Goal: Task Accomplishment & Management: Manage account settings

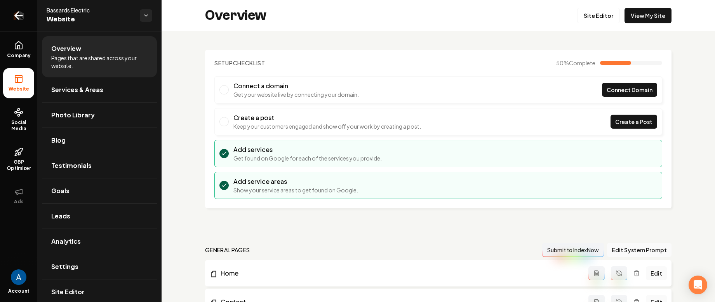
click at [23, 14] on icon "Return to dashboard" at bounding box center [18, 15] width 12 height 12
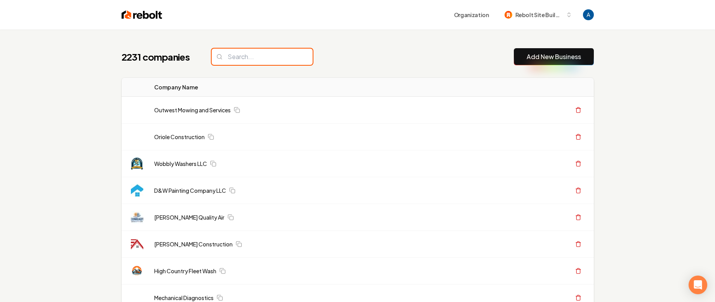
click at [252, 51] on input "search" at bounding box center [262, 57] width 101 height 16
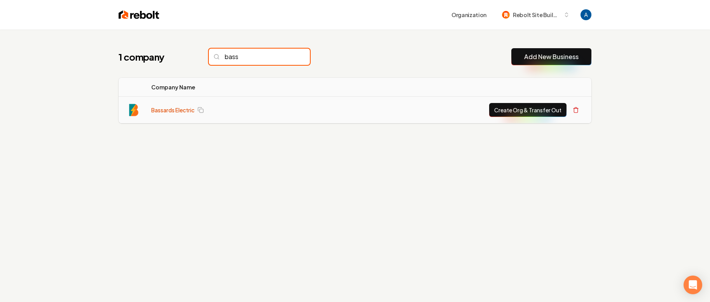
type input "bass"
click at [186, 112] on link "Bassards Electric" at bounding box center [172, 110] width 43 height 8
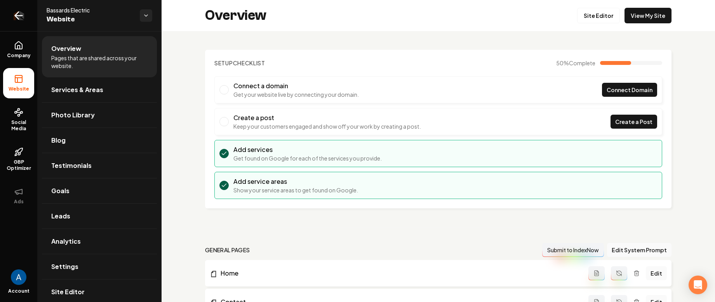
click at [19, 14] on icon "Return to dashboard" at bounding box center [18, 15] width 12 height 12
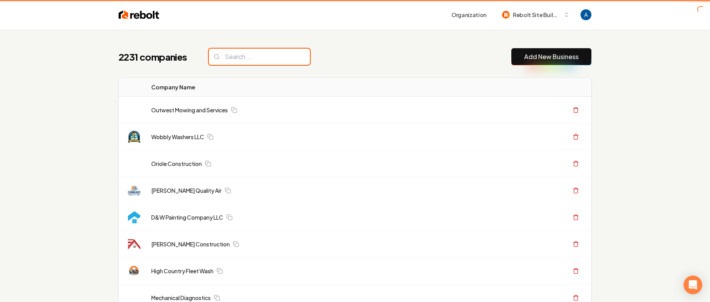
click at [248, 58] on input "search" at bounding box center [259, 57] width 101 height 16
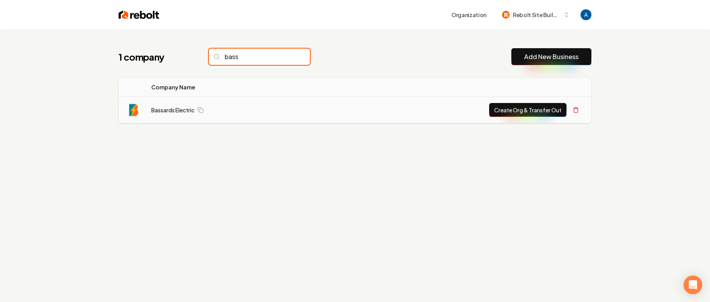
type input "bass"
click at [519, 104] on button "Create Org & Transfer Out" at bounding box center [527, 110] width 77 height 14
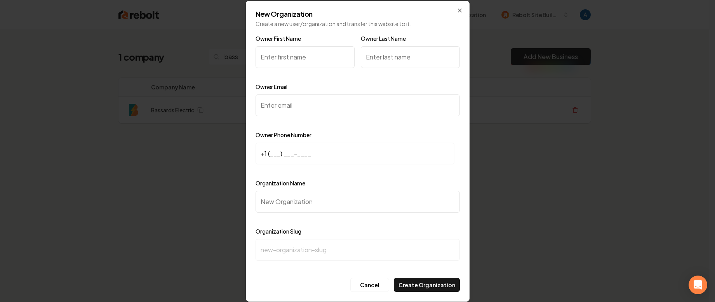
type input "N"
type input "Mike"
click at [371, 61] on input "Owner Last Name" at bounding box center [410, 57] width 99 height 22
type input "Bassard"
click at [295, 106] on input "Owner Email" at bounding box center [358, 105] width 204 height 22
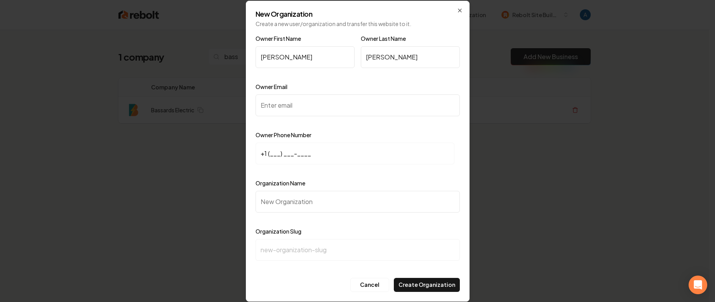
paste input "bassardselectrical@gmail.com"
type input "bassardselectrical@gmail.com"
click at [338, 127] on div "Owner First Name Mike Owner Last Name Bassard Owner Email bassardselectrical@gm…" at bounding box center [358, 154] width 204 height 241
click at [265, 155] on input "+1 (___) ___-____" at bounding box center [355, 154] width 199 height 22
paste input "209) 496-4229"
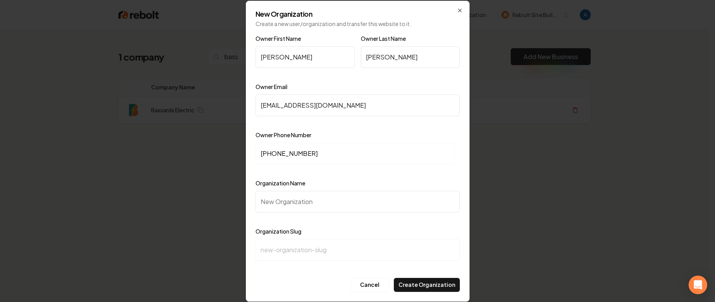
type input "+1 (209) 496-4229"
click at [295, 206] on input "Organization Name" at bounding box center [358, 202] width 204 height 22
type input "B"
type input "b"
type input "Ba"
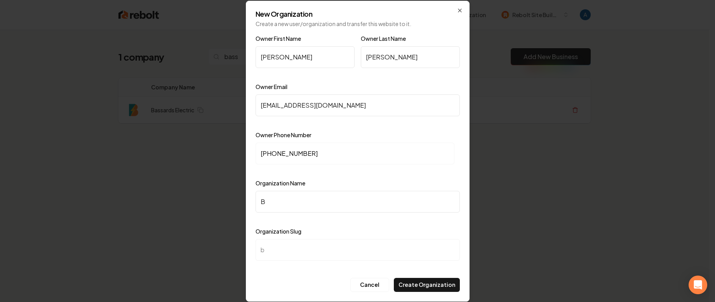
type input "ba"
type input "Bas"
type input "bas"
type input "Bass"
type input "bass"
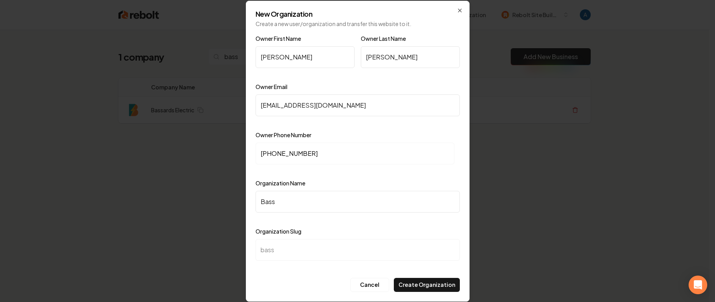
type input "Bassa"
type input "bassa"
type input "Bassar"
type input "bassar"
type input "Bassard"
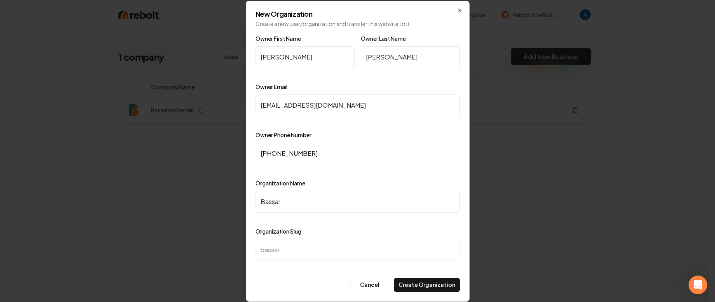
type input "bassard"
type input "Bassard E"
type input "bassard-e"
type input "Bassard El"
type input "bassard-el"
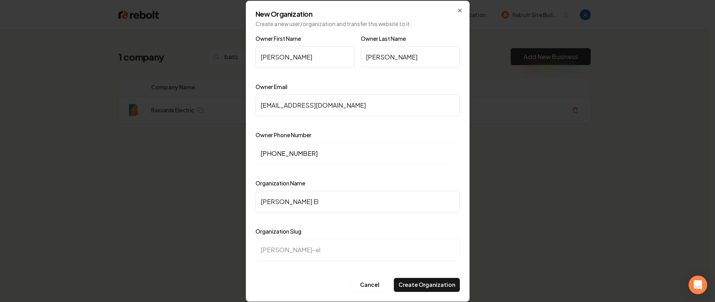
type input "Bassard Ele"
type input "bassard-ele"
type input "Bassard Elec"
type input "bassard-elec"
type input "Bassard Ele"
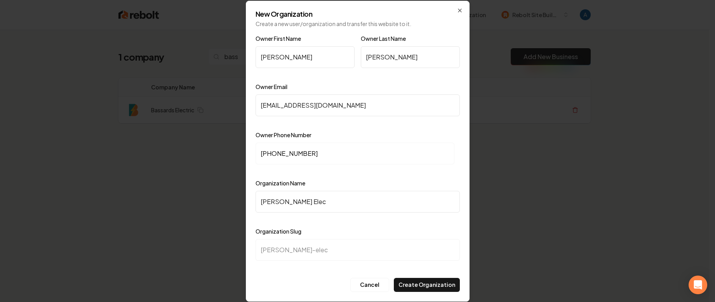
type input "bassard-ele"
type input "Bassard El"
type input "bassard-el"
type input "Bassard E"
type input "bassard-e"
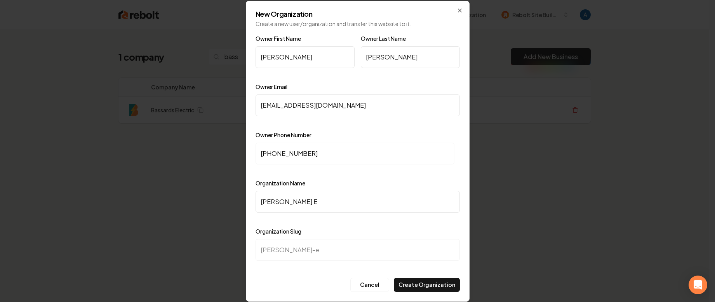
type input "Bassard"
type input "bassard"
type input "Bassards"
type input "bassards"
type input "Bassards E"
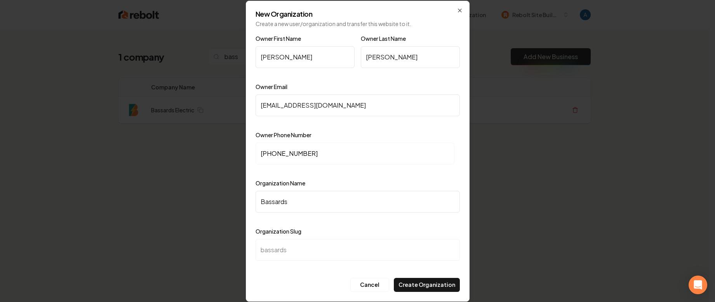
type input "bassards-e"
type input "Bassards Ee"
type input "bassards-ee"
type input "Bassards E"
type input "bassards-e"
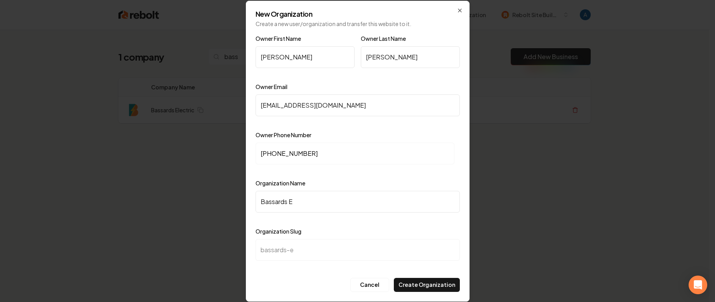
type input "Bassards El"
type input "bassards-el"
type input "Bassards Ele"
type input "bassards-ele"
type input "Bassards Elec"
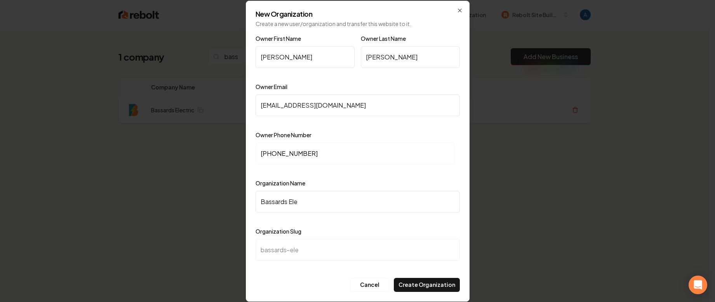
type input "bassards-elec"
type input "Bassards Elect"
type input "bassards-elect"
type input "Bassards Electr"
type input "bassards-electr"
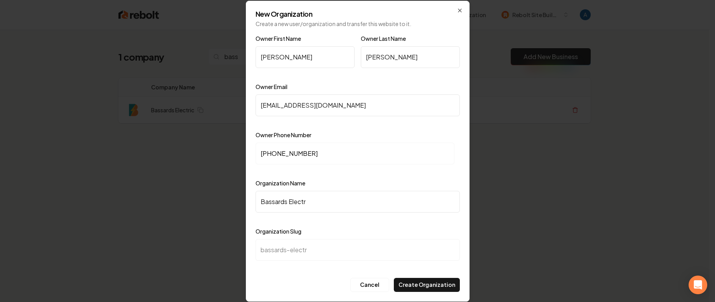
type input "Bassards Electrc"
type input "bassards-electrc"
type input "Bassards Electr"
type input "bassards-electr"
type input "Bassards Electri"
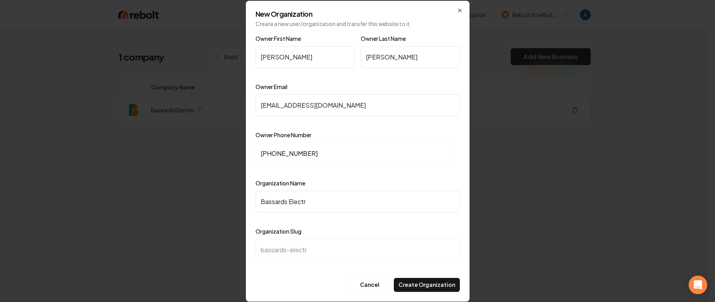
type input "bassards-electri"
type input "Bassards Electric"
type input "bassards-electric"
type input "Bassards Electric"
click at [435, 283] on button "Create Organization" at bounding box center [427, 285] width 66 height 14
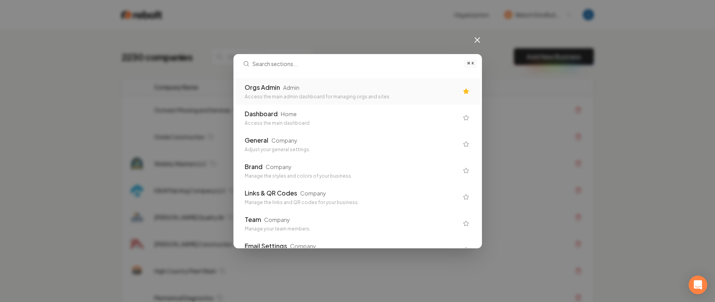
click at [281, 94] on div "Access the main admin dashboard for managing orgs and sites" at bounding box center [352, 97] width 214 height 6
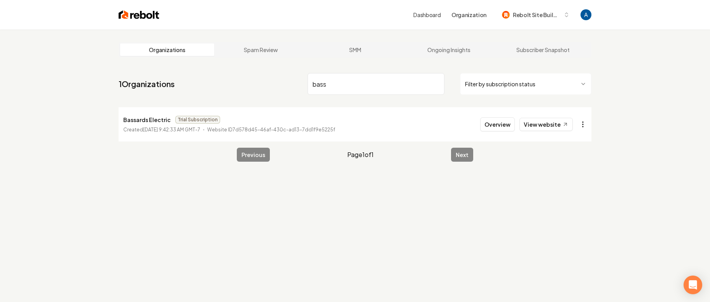
type input "bass"
click at [584, 123] on html "Dashboard Organization Rebolt Site Builder Organizations Spam Review SMM Ongoin…" at bounding box center [355, 151] width 710 height 302
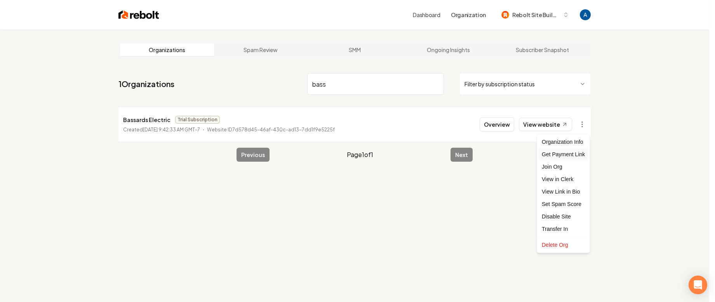
click at [573, 155] on div "Get Payment Link" at bounding box center [563, 154] width 49 height 12
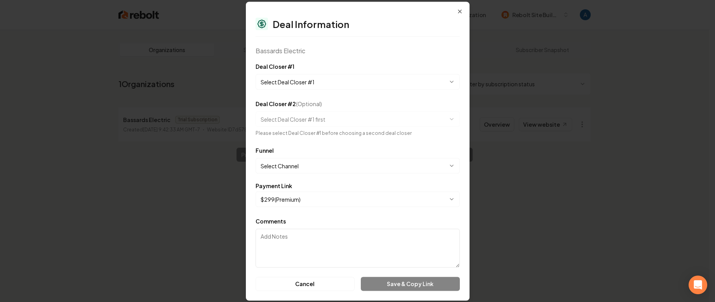
click at [329, 80] on body "**********" at bounding box center [355, 151] width 710 height 302
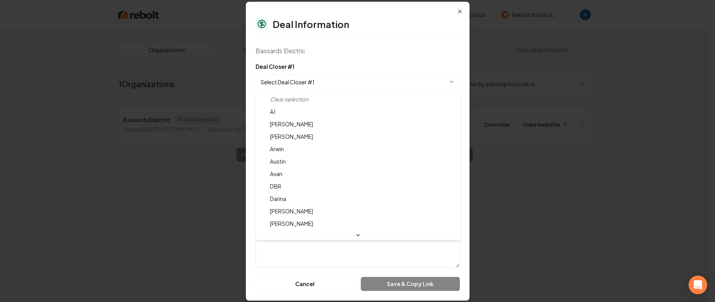
select select "**********"
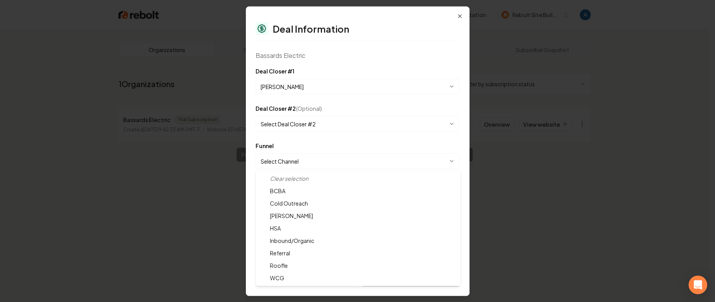
click at [293, 160] on body "**********" at bounding box center [355, 151] width 710 height 302
select select "**********"
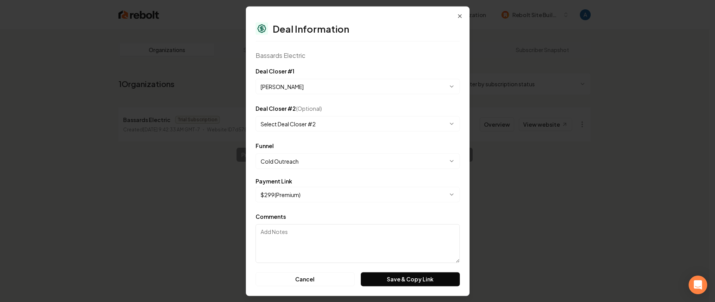
click at [310, 197] on body "**********" at bounding box center [355, 151] width 710 height 302
click at [409, 281] on button "Save & Copy Link" at bounding box center [410, 279] width 99 height 14
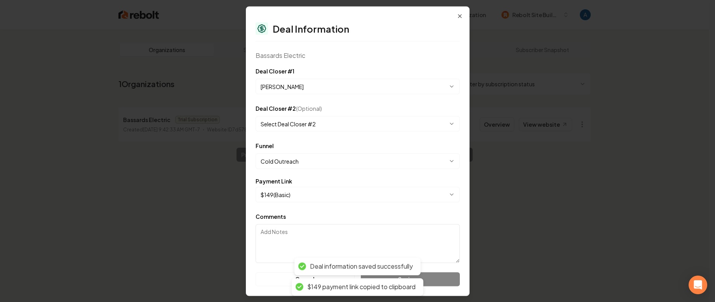
select select "**********"
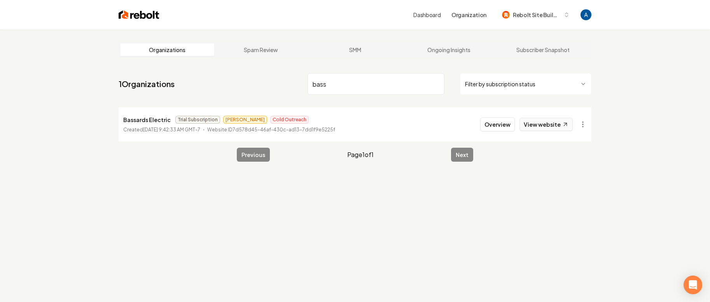
click at [551, 127] on link "View website" at bounding box center [545, 124] width 53 height 13
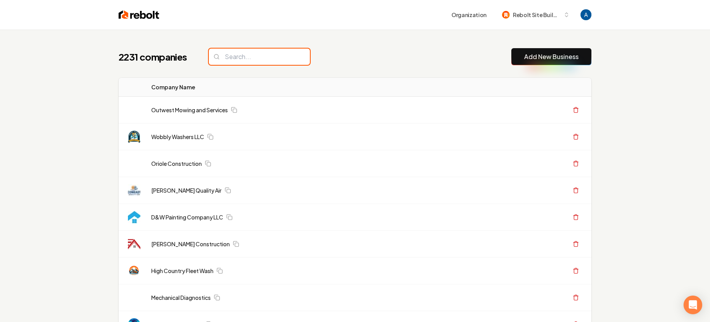
click at [263, 57] on input "search" at bounding box center [259, 57] width 101 height 16
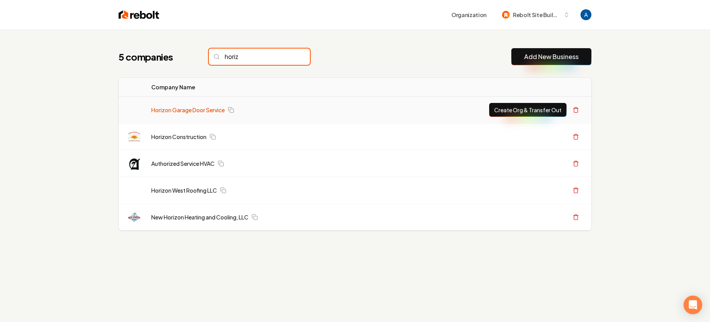
type input "horiz"
click at [170, 112] on link "Horizon Garage Door Service" at bounding box center [187, 110] width 73 height 8
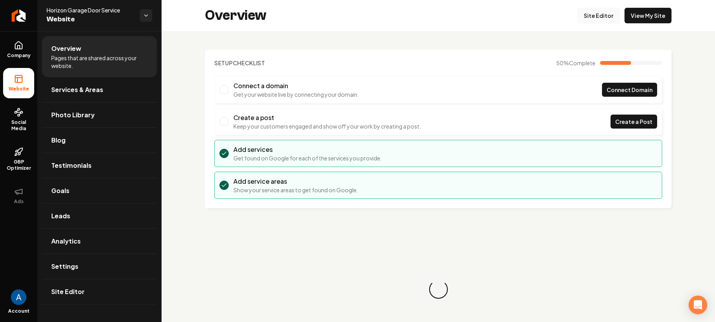
click at [588, 15] on link "Site Editor" at bounding box center [598, 16] width 43 height 16
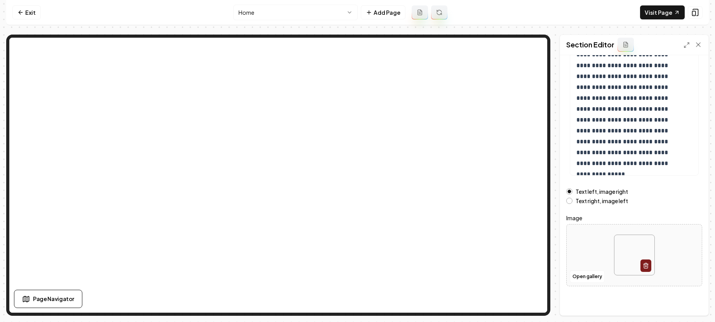
scroll to position [98, 0]
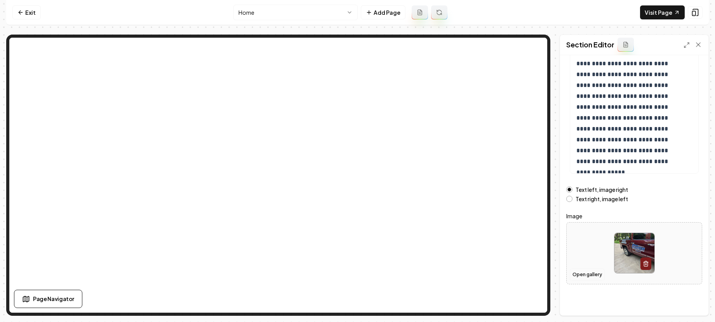
click at [583, 275] on button "Open gallery" at bounding box center [587, 274] width 35 height 12
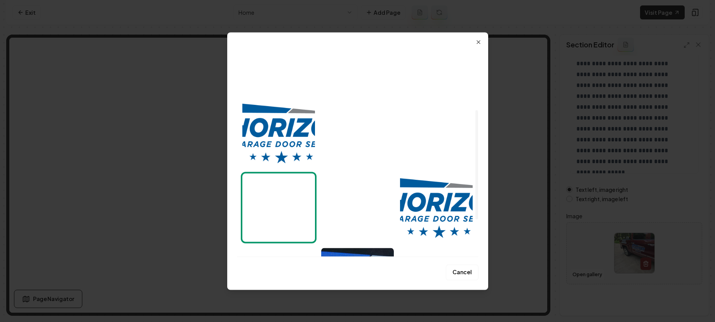
scroll to position [117, 0]
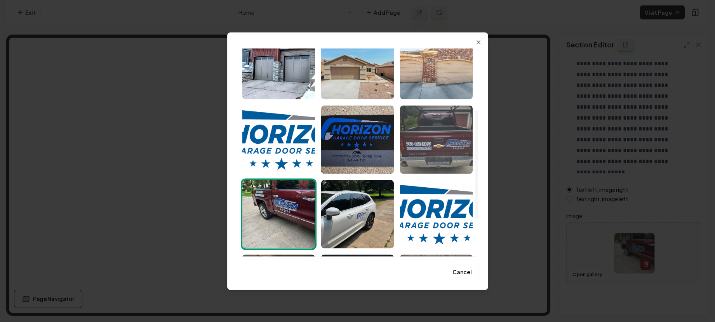
click at [441, 142] on img "Select image image_68b9b6445c7cd75eb88ff41d.jpeg" at bounding box center [436, 139] width 73 height 68
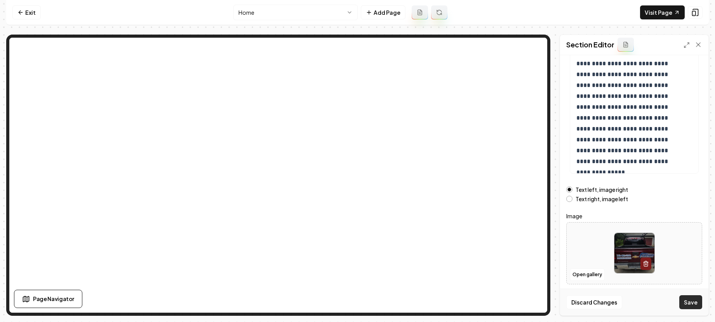
click at [689, 303] on button "Save" at bounding box center [691, 302] width 23 height 14
click at [29, 14] on link "Exit" at bounding box center [26, 12] width 28 height 14
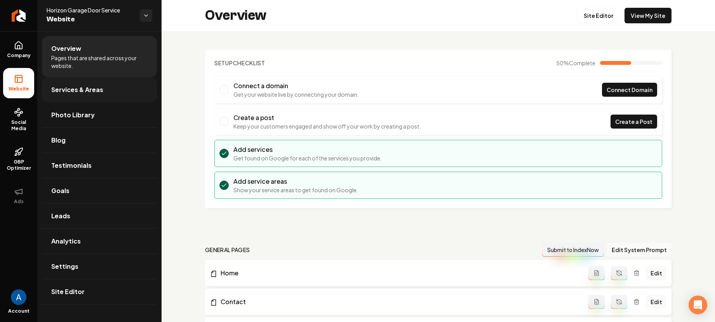
click at [84, 91] on span "Services & Areas" at bounding box center [77, 89] width 52 height 9
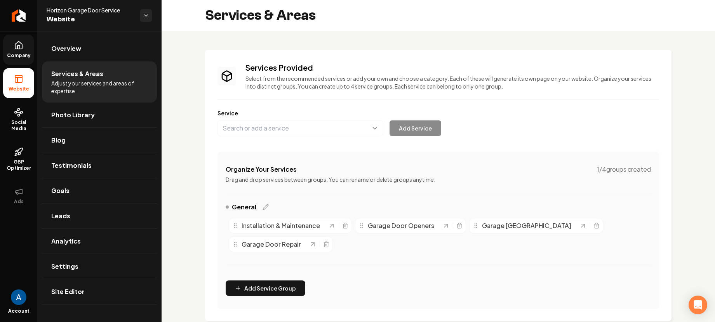
click at [14, 44] on icon at bounding box center [18, 45] width 9 height 9
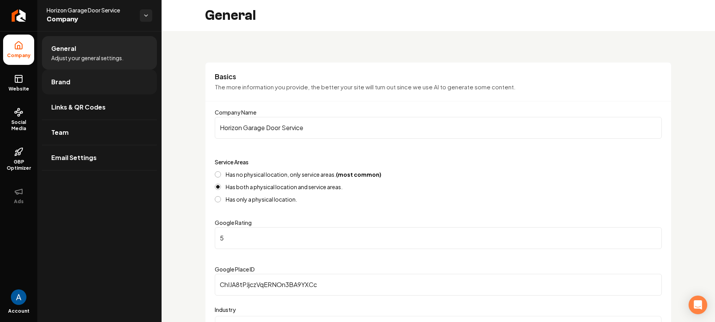
click at [56, 79] on span "Brand" at bounding box center [60, 81] width 19 height 9
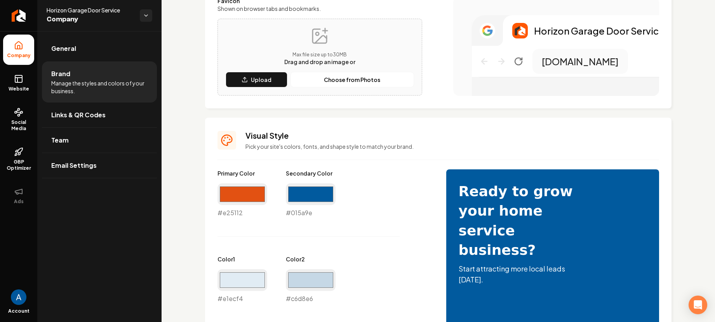
scroll to position [228, 0]
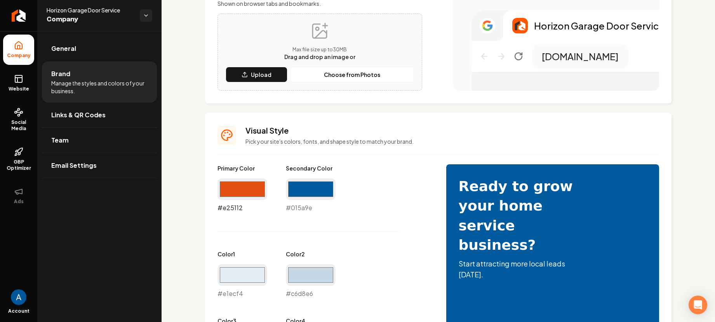
click at [248, 192] on input "#e25112" at bounding box center [243, 189] width 50 height 22
type input "#035a9e"
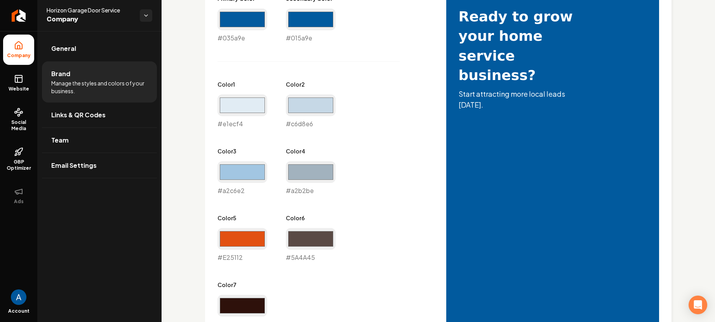
scroll to position [662, 0]
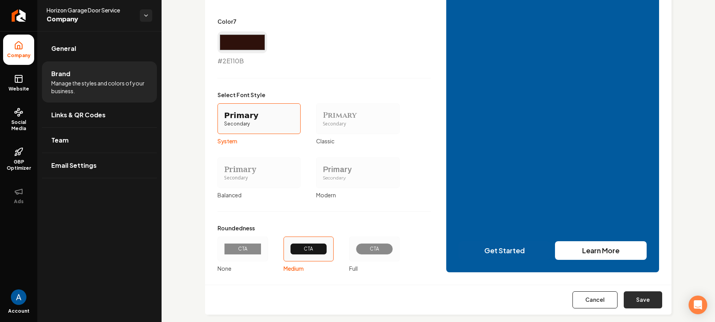
click at [626, 299] on button "Save" at bounding box center [643, 299] width 38 height 17
type input "#e25112"
type input "#5a4a45"
type input "#2e110b"
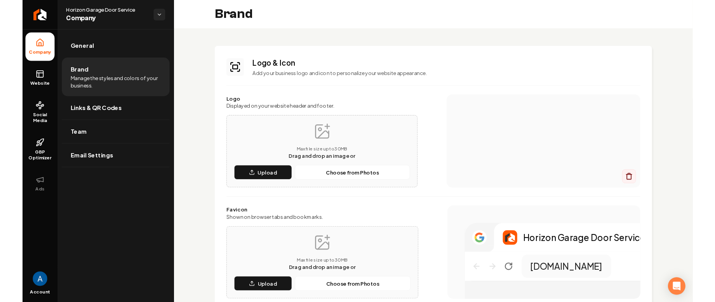
scroll to position [0, 0]
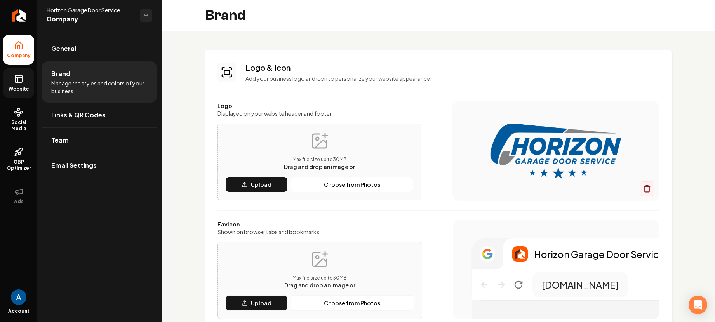
click at [17, 81] on icon at bounding box center [17, 80] width 0 height 5
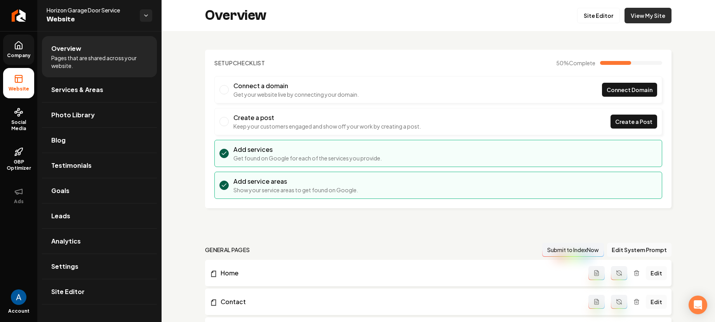
click at [650, 16] on link "View My Site" at bounding box center [648, 16] width 47 height 16
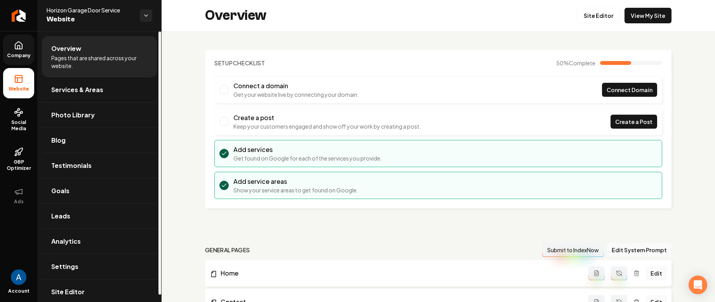
click at [14, 48] on icon at bounding box center [18, 45] width 9 height 9
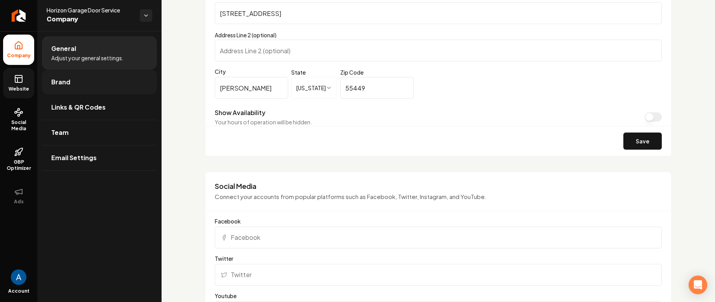
click at [73, 84] on link "Brand" at bounding box center [99, 82] width 115 height 25
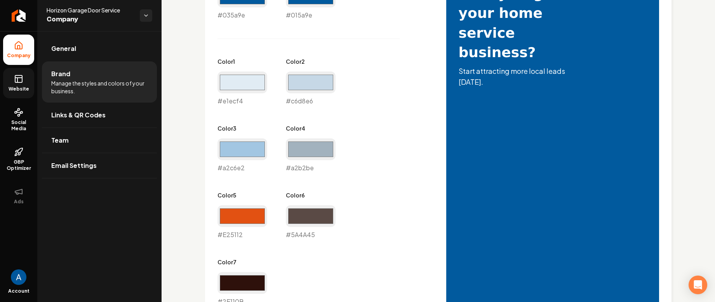
scroll to position [429, 0]
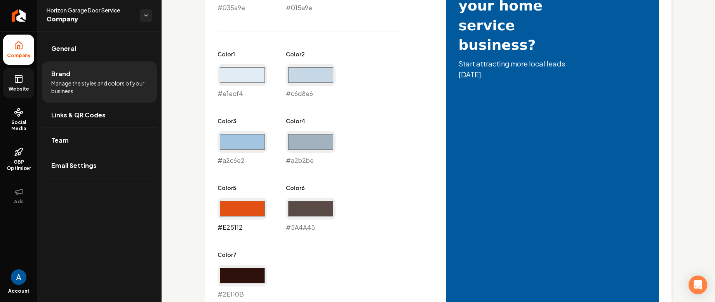
click at [239, 209] on input "#e25112" at bounding box center [243, 209] width 50 height 22
type input "#035a9e"
click at [394, 176] on div "Primary Color #035a9e #035a9e Secondary Color #015a9e #015a9e Color 1 #e1ecf4 #…" at bounding box center [324, 131] width 213 height 335
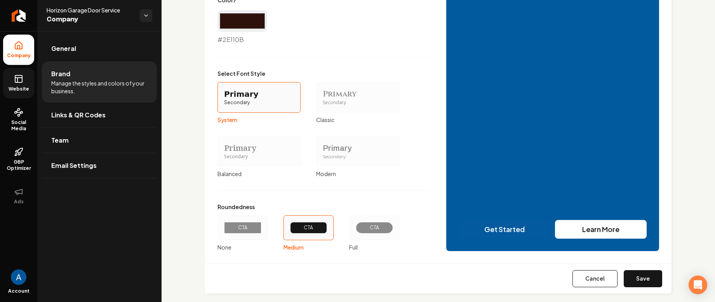
scroll to position [693, 0]
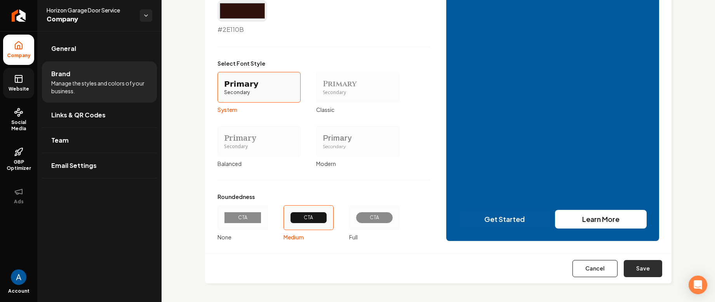
click at [636, 270] on button "Save" at bounding box center [643, 268] width 38 height 17
click at [636, 270] on div "Cancel Save" at bounding box center [438, 268] width 467 height 30
type input "#5a4a45"
type input "#2e110b"
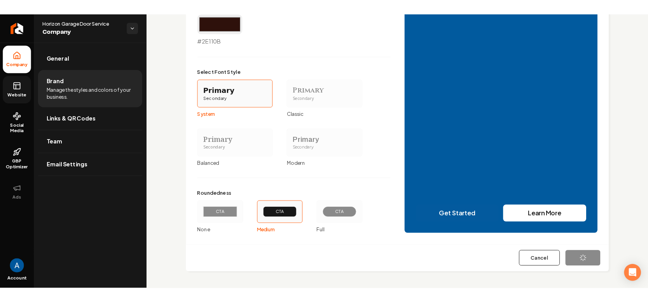
scroll to position [663, 0]
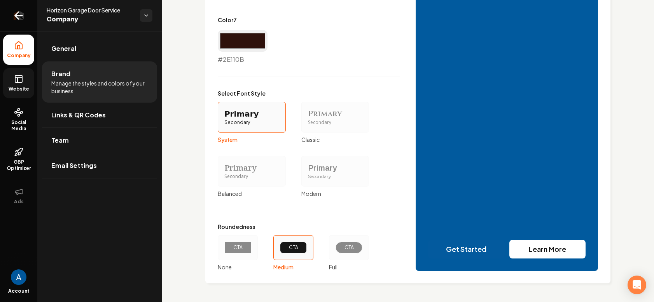
click at [19, 14] on icon "Return to dashboard" at bounding box center [18, 15] width 12 height 12
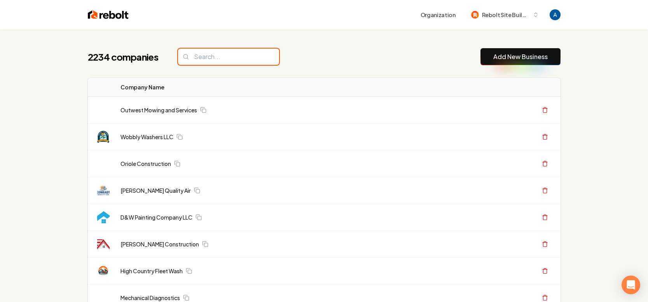
click at [239, 60] on input "search" at bounding box center [228, 57] width 101 height 16
click at [231, 59] on input "search" at bounding box center [228, 57] width 101 height 16
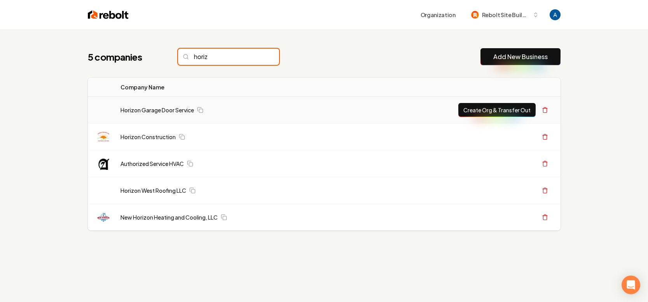
type input "horiz"
click at [491, 109] on button "Create Org & Transfer Out" at bounding box center [496, 110] width 77 height 14
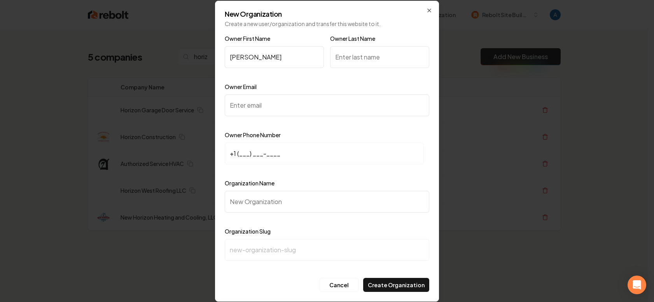
type input "Ray"
click at [344, 64] on input "Owner Last Name" at bounding box center [379, 57] width 99 height 22
type input "Larson"
click at [290, 105] on input "Owner Email" at bounding box center [327, 105] width 204 height 22
click at [255, 60] on input "Ray" at bounding box center [274, 57] width 99 height 22
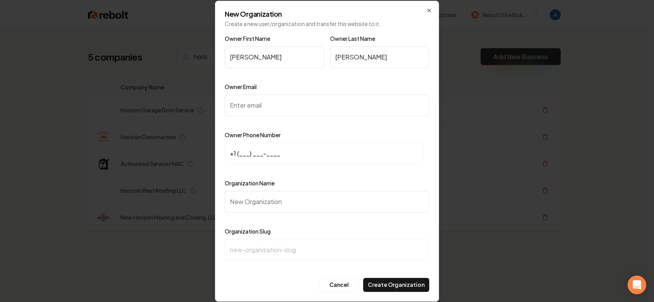
type input "Ray"
click at [255, 101] on input "Owner Email" at bounding box center [327, 105] width 204 height 22
click at [265, 101] on input "Owner Email" at bounding box center [327, 105] width 204 height 22
paste input "ray.larson@horizongaragedoorservice.com"
type input "ray.larson@horizongaragedoorservice.com"
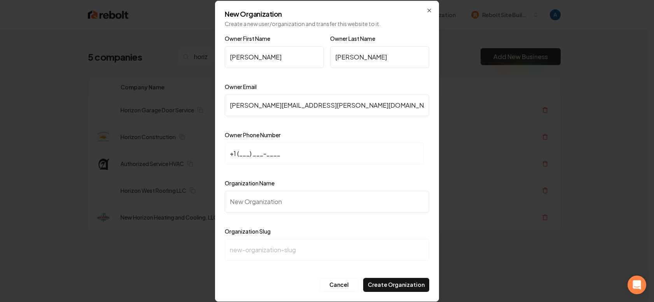
click at [240, 157] on input "+1 (___) ___-____" at bounding box center [324, 154] width 199 height 22
paste input "763) 461-2160"
type input "+1 (763) 461-2160"
click at [256, 199] on input "Organization Name" at bounding box center [327, 202] width 204 height 22
type input "H"
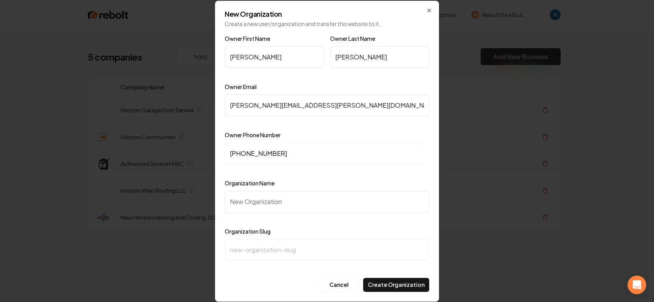
type input "h"
type input "Ho"
type input "ho"
type input "Hor"
type input "hor"
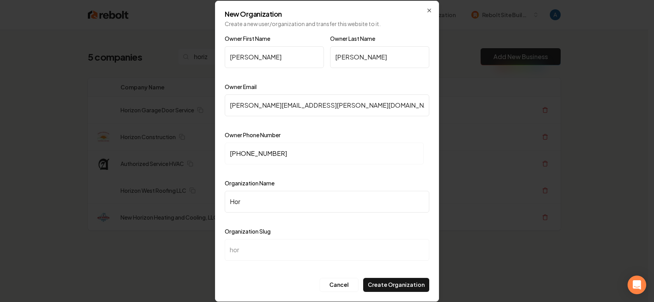
type input "Hori"
type input "hori"
type input "Horiz"
type input "horiz"
type input "Horizo"
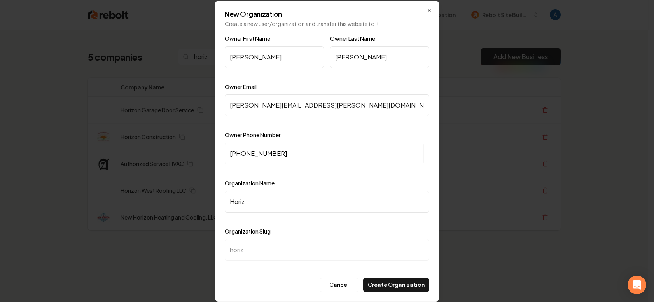
type input "horizo"
type input "Horizon"
type input "horizon"
type input "Horizon G"
type input "horizon-g"
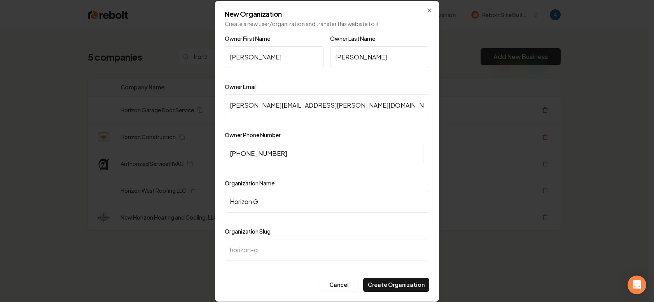
type input "Horizon Ga"
type input "horizon-ga"
type input "Horizon Gar"
type input "horizon-gar"
type input "Horizon Gara"
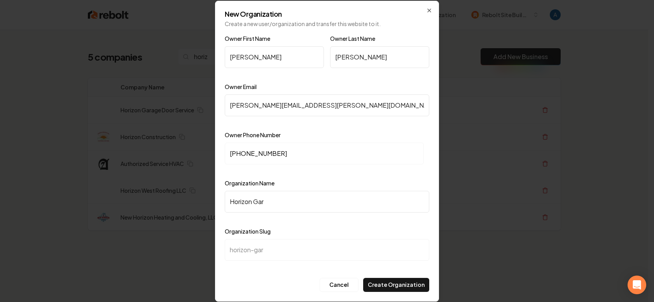
type input "horizon-gara"
type input "Horizon Garag"
type input "horizon-garag"
type input "Horizon Garage"
type input "horizon-garage"
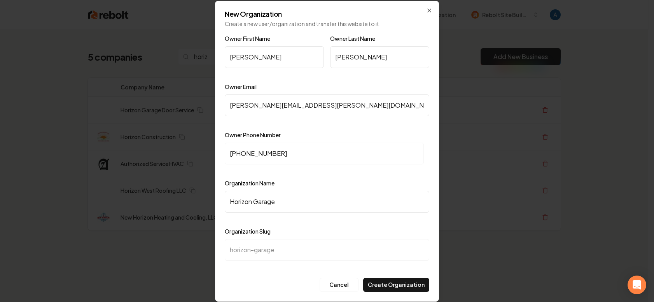
type input "Horizon Garage D"
type input "horizon-garage-d"
type input "Horizon Garage Do"
type input "horizon-garage-do"
type input "Horizon Garage Doo"
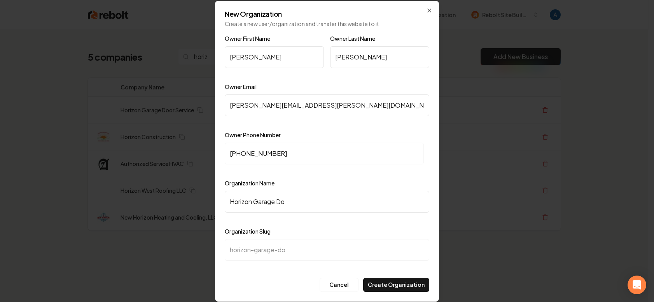
type input "horizon-garage-doo"
type input "Horizon Garage Door"
type input "horizon-garage-door"
type input "Horizon Garage Door S"
type input "horizon-garage-door-s"
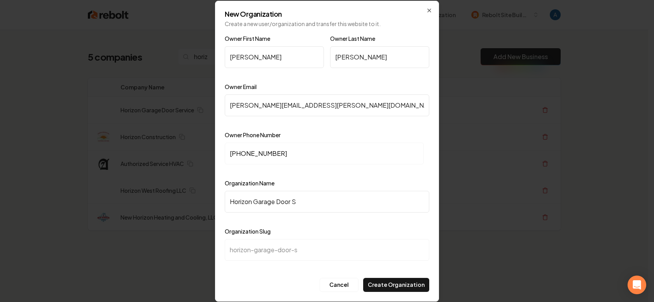
type input "Horizon Garage Door Se"
type input "horizon-garage-door-se"
type input "Horizon Garage Door Ser"
type input "horizon-garage-door-ser"
type input "Horizon Garage Door Serv"
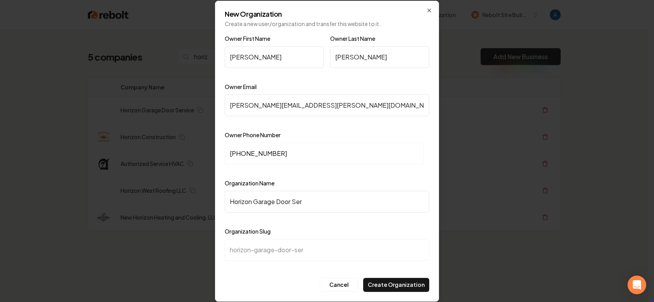
type input "horizon-garage-door-serv"
type input "Horizon Garage Door Servi"
type input "horizon-garage-door-servi"
type input "Horizon Garage Door Servic"
type input "horizon-garage-door-servic"
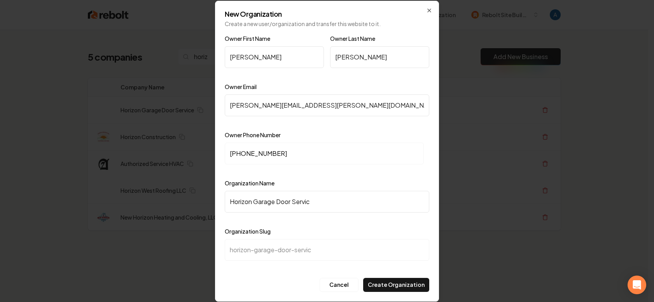
type input "Horizon Garage Door Service"
type input "horizon-garage-door-service"
type input "Horizon Garage Door Service"
click at [384, 279] on button "Create Organization" at bounding box center [396, 285] width 66 height 14
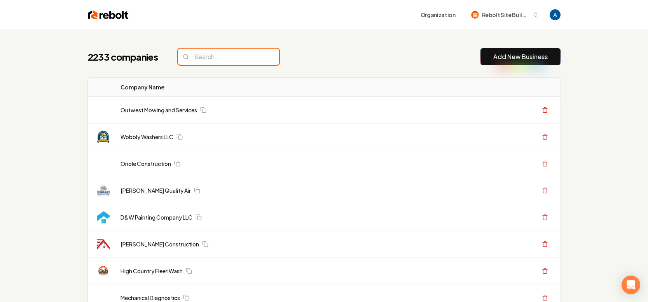
click at [232, 54] on input "search" at bounding box center [228, 57] width 101 height 16
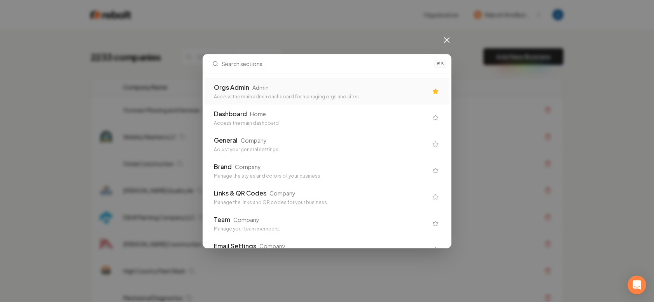
click at [257, 92] on div "Orgs Admin Admin Access the main admin dashboard for managing orgs and sites" at bounding box center [321, 91] width 214 height 17
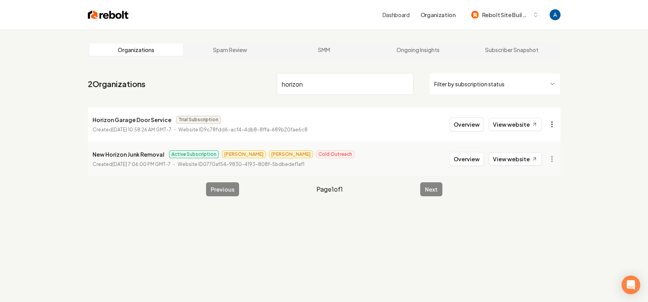
type input "horizon"
click at [549, 124] on html "Dashboard Organization Rebolt Site Builder Organizations Spam Review SMM Ongoin…" at bounding box center [324, 151] width 648 height 302
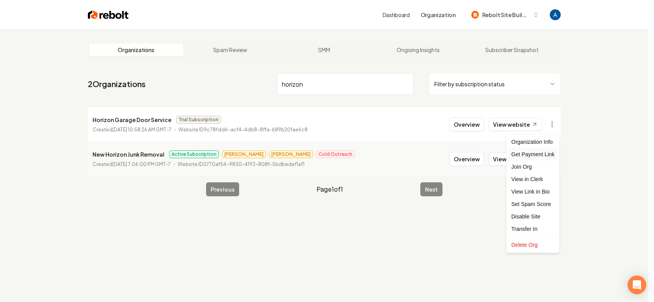
click at [539, 152] on div "Get Payment Link" at bounding box center [532, 154] width 49 height 12
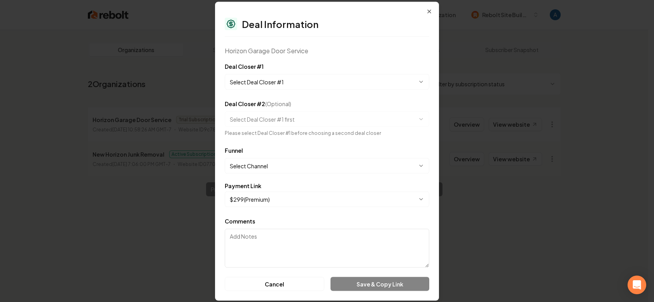
click at [252, 82] on body "**********" at bounding box center [324, 151] width 648 height 302
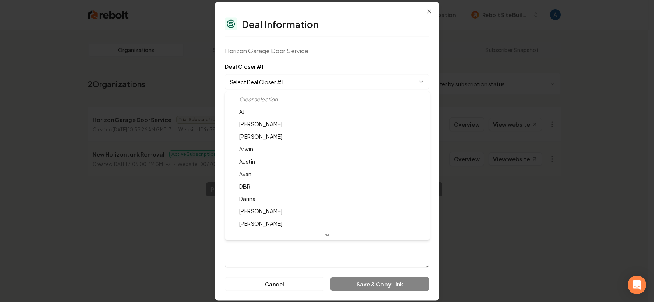
select select "**********"
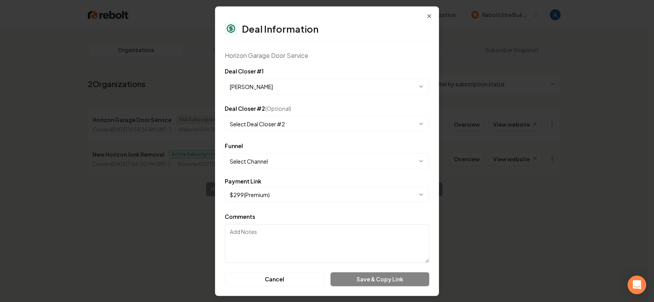
click at [260, 158] on body "**********" at bounding box center [324, 151] width 648 height 302
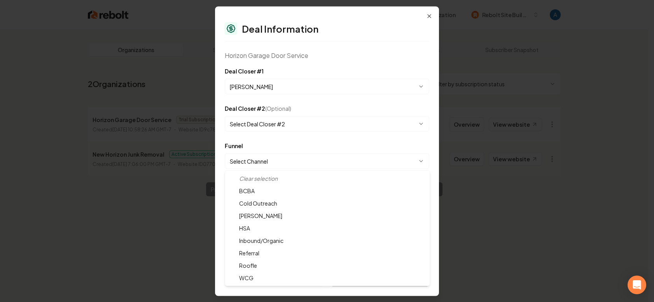
select select "**********"
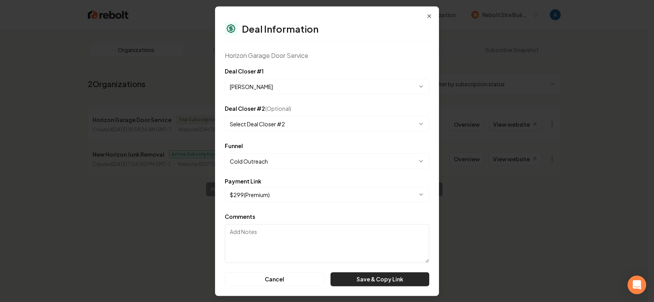
click at [363, 276] on button "Save & Copy Link" at bounding box center [379, 279] width 99 height 14
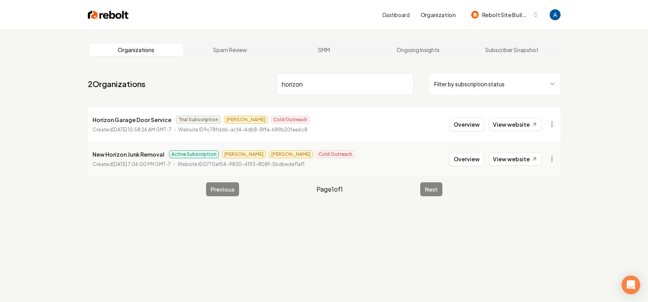
click at [403, 84] on input "horizon" at bounding box center [345, 84] width 137 height 22
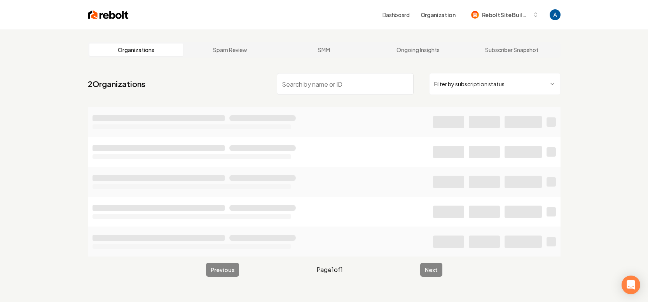
click at [350, 83] on input "search" at bounding box center [345, 84] width 137 height 22
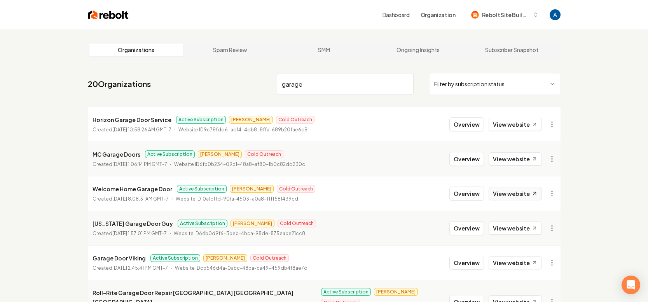
type input "garage"
click at [510, 194] on link "View website" at bounding box center [514, 193] width 53 height 13
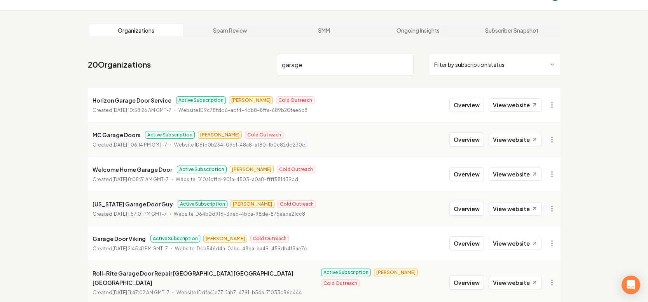
scroll to position [57, 0]
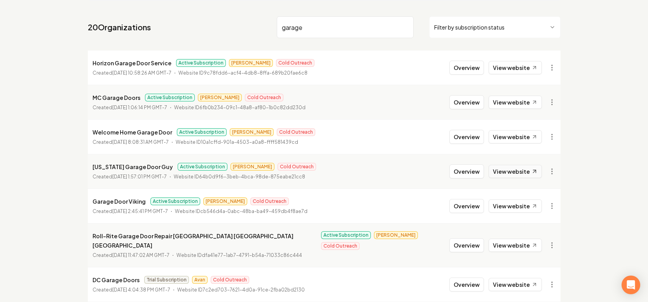
click at [521, 167] on link "View website" at bounding box center [514, 171] width 53 height 13
click at [473, 70] on button "Overview" at bounding box center [466, 68] width 35 height 14
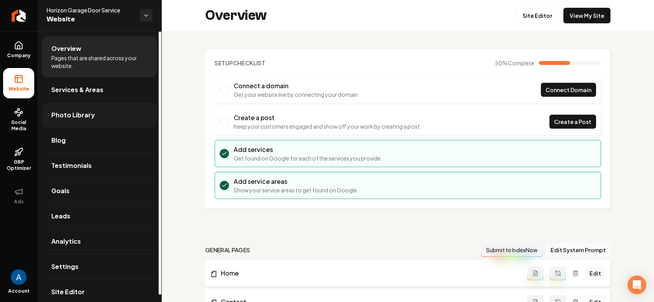
click at [70, 113] on span "Photo Library" at bounding box center [73, 114] width 44 height 9
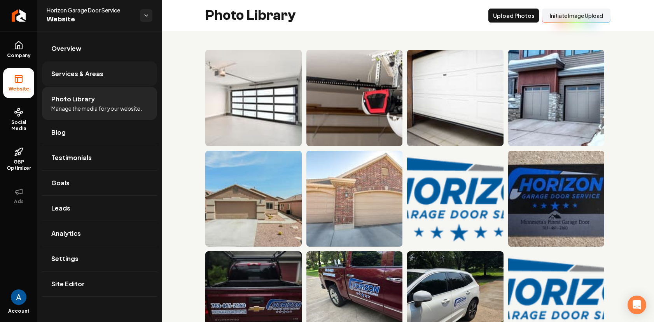
click at [80, 79] on link "Services & Areas" at bounding box center [99, 73] width 115 height 25
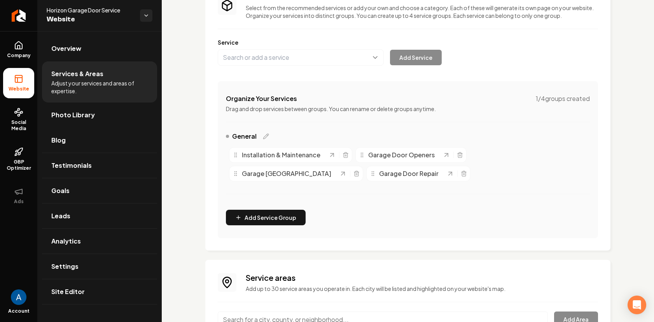
scroll to position [67, 0]
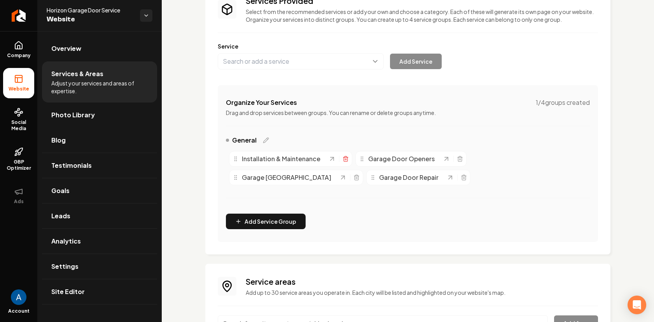
click at [342, 157] on icon "Main content area" at bounding box center [345, 159] width 6 height 6
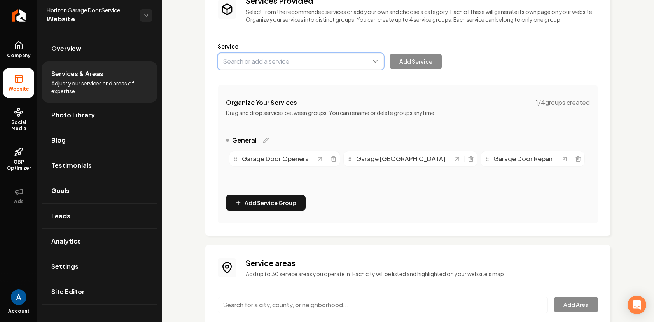
click at [273, 66] on button "Main content area" at bounding box center [301, 61] width 166 height 16
type input "Garage Door Installation"
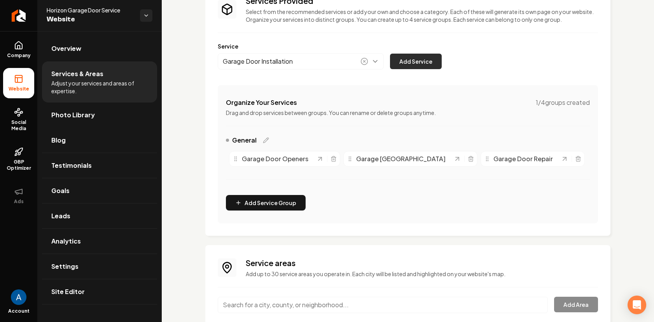
click at [400, 64] on button "Add Service" at bounding box center [416, 62] width 52 height 16
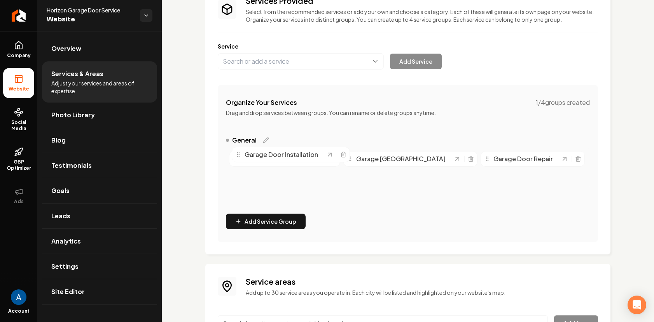
drag, startPoint x: 307, startPoint y: 174, endPoint x: 309, endPoint y: 151, distance: 23.4
click at [309, 151] on span "Garage Door Installation" at bounding box center [280, 154] width 73 height 9
click at [309, 148] on div "Garage Door Openers Garage Door Springs Garage Door Repair Garage Door Installa…" at bounding box center [408, 168] width 364 height 40
drag, startPoint x: 297, startPoint y: 180, endPoint x: 305, endPoint y: 140, distance: 40.3
click at [305, 139] on span "Garage Door Installation" at bounding box center [285, 137] width 73 height 9
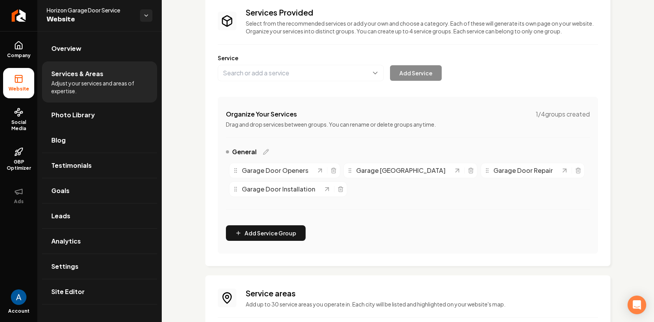
scroll to position [0, 0]
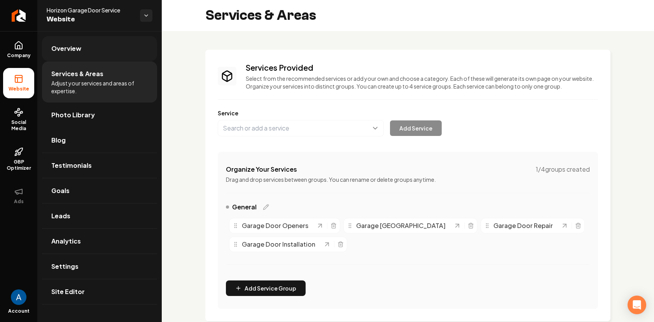
click at [59, 50] on span "Overview" at bounding box center [66, 48] width 30 height 9
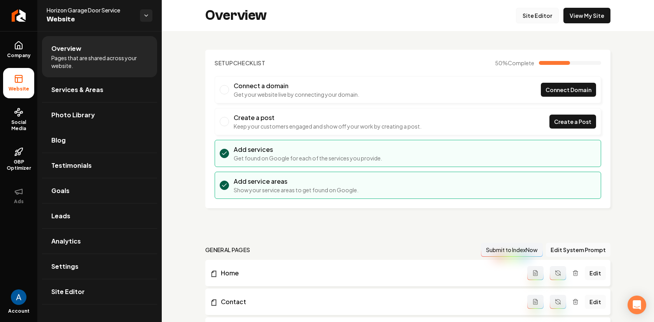
click at [540, 14] on link "Site Editor" at bounding box center [537, 16] width 43 height 16
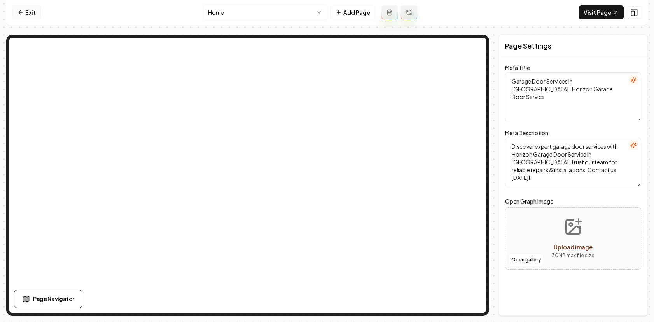
click at [24, 16] on link "Exit" at bounding box center [26, 12] width 28 height 14
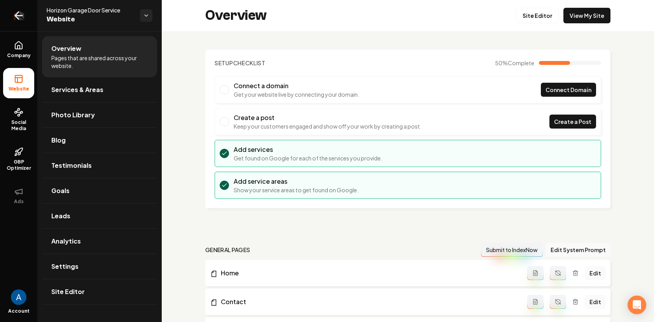
click at [21, 16] on icon "Return to dashboard" at bounding box center [18, 16] width 7 height 0
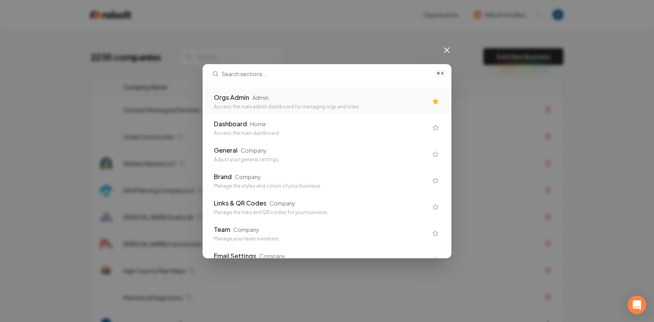
click at [301, 92] on div "Orgs Admin Admin Access the main admin dashboard for managing orgs and sites" at bounding box center [326, 101] width 245 height 26
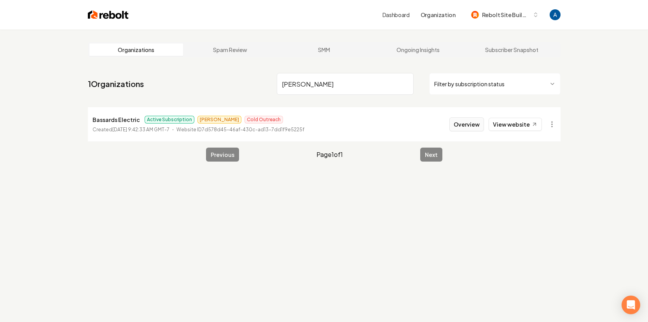
type input "bassard"
click at [455, 124] on button "Overview" at bounding box center [466, 124] width 35 height 14
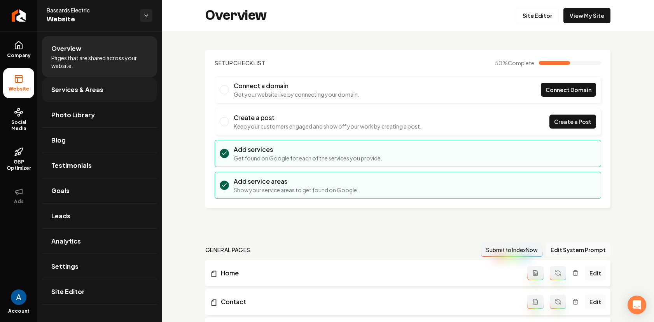
click at [78, 91] on span "Services & Areas" at bounding box center [77, 89] width 52 height 9
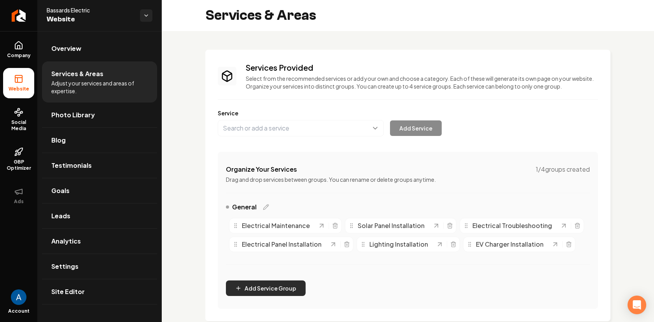
click at [275, 284] on button "Add Service Group" at bounding box center [266, 289] width 80 height 16
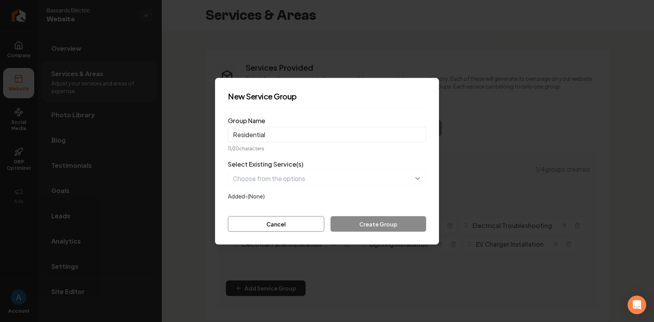
type input "Residential"
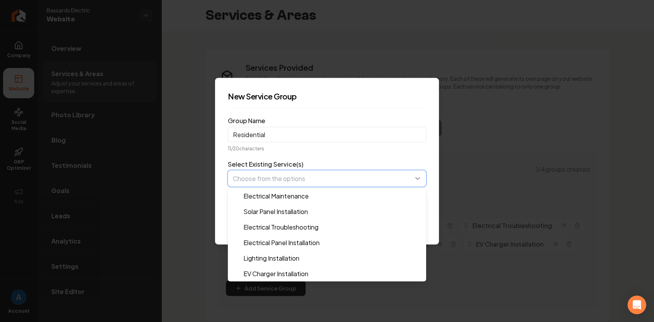
click at [354, 180] on button "button" at bounding box center [327, 178] width 198 height 16
click at [380, 154] on form "Group Name Residential 11 / 20 characters Select Existing Service(s) Electrical…" at bounding box center [327, 172] width 198 height 117
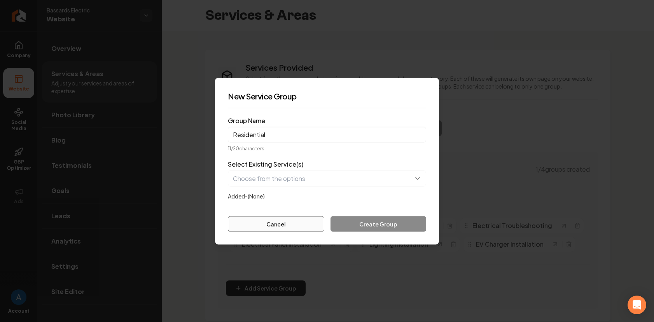
click at [293, 228] on button "Cancel" at bounding box center [276, 224] width 96 height 16
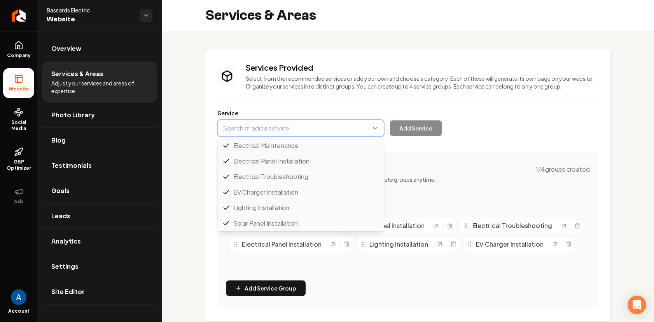
click at [267, 129] on button "Main content area" at bounding box center [301, 128] width 166 height 16
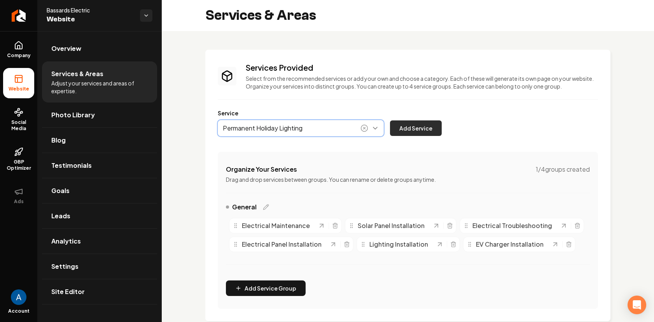
type input "Permanent Holiday Lighting"
click at [427, 129] on button "Add Service" at bounding box center [416, 128] width 52 height 16
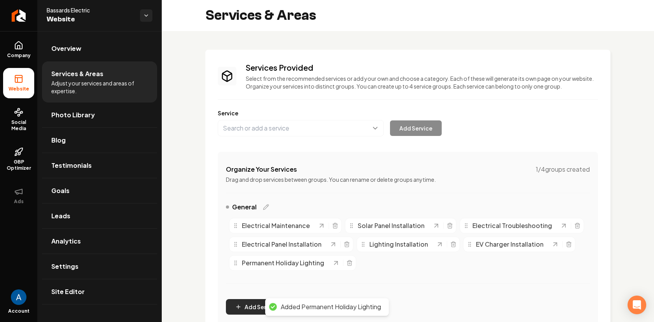
click at [247, 302] on button "Add Service Group" at bounding box center [266, 307] width 80 height 16
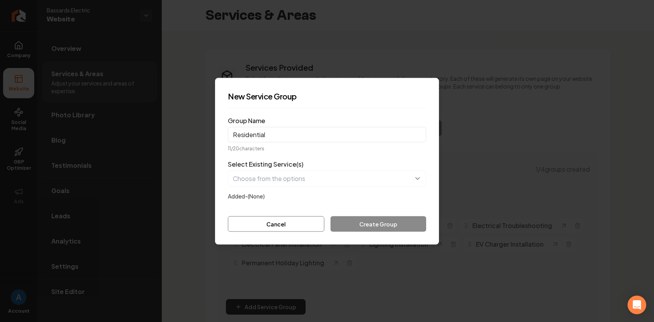
type input "Residential"
click at [286, 180] on button "button" at bounding box center [327, 178] width 198 height 16
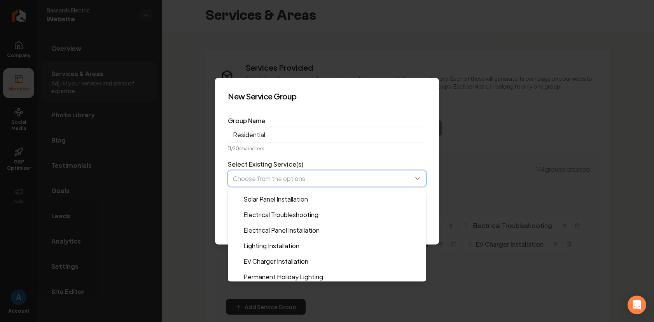
scroll to position [16, 0]
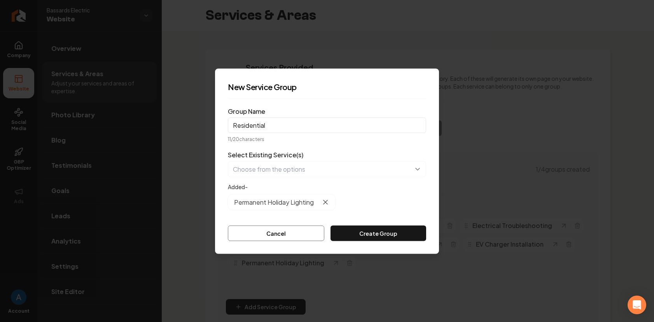
click at [326, 198] on icon "button" at bounding box center [325, 202] width 8 height 8
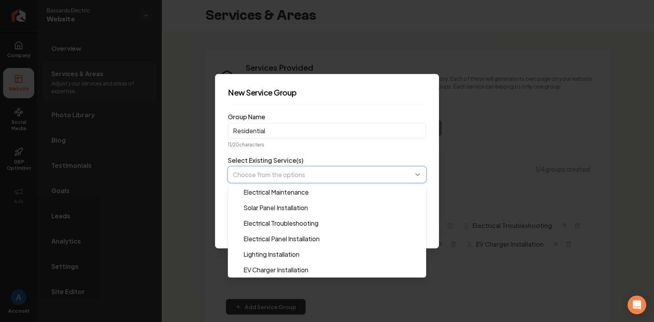
click at [310, 182] on button "button" at bounding box center [327, 174] width 198 height 16
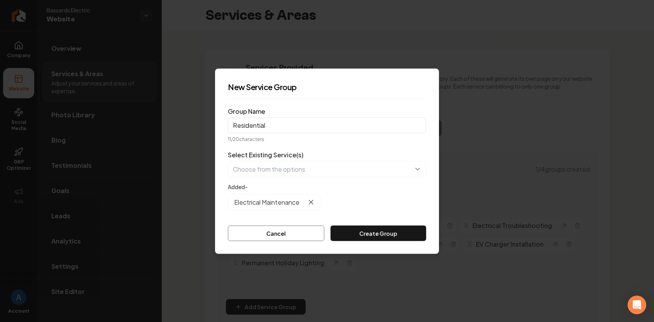
click at [313, 202] on icon "button" at bounding box center [311, 202] width 8 height 8
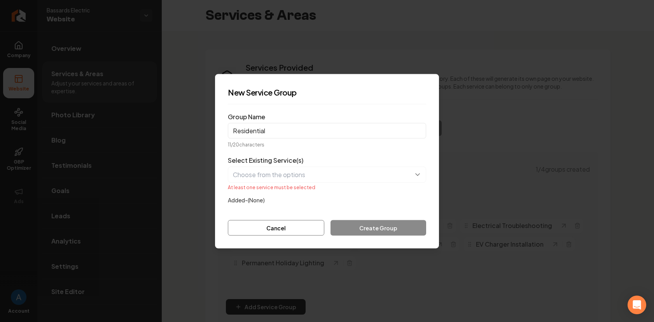
click at [293, 184] on p "At least one service must be selected" at bounding box center [327, 187] width 198 height 6
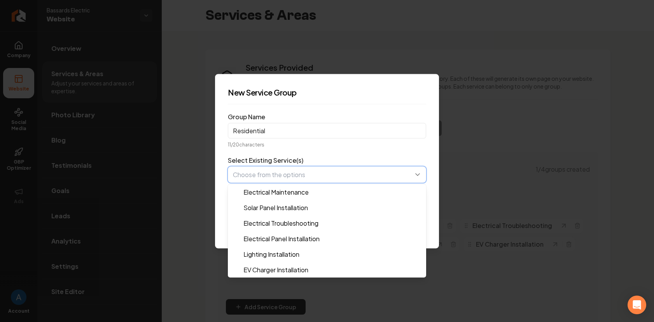
click at [293, 180] on button "button" at bounding box center [327, 174] width 198 height 16
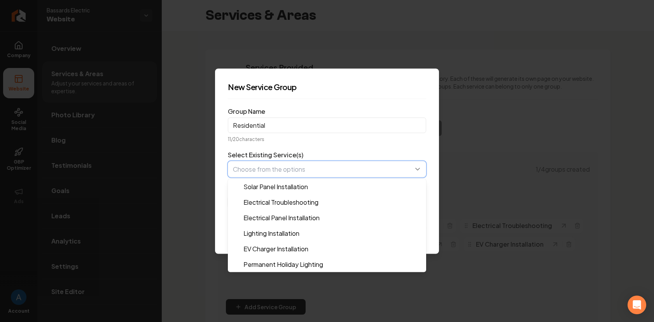
click at [300, 171] on button "button" at bounding box center [327, 169] width 198 height 16
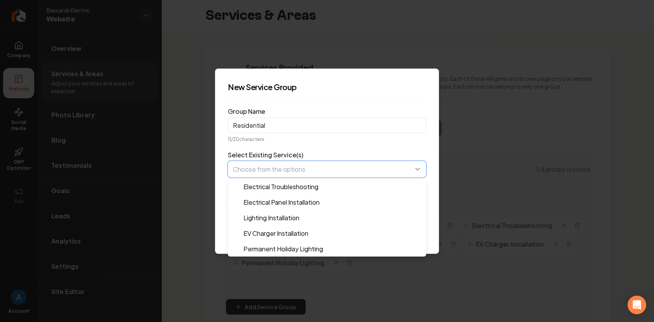
click at [301, 171] on button "button" at bounding box center [327, 169] width 198 height 16
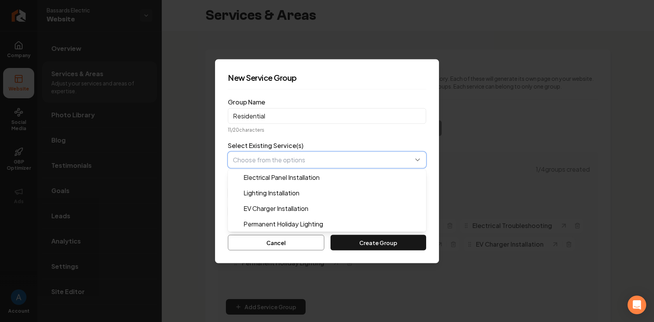
click at [289, 160] on button "button" at bounding box center [327, 160] width 198 height 16
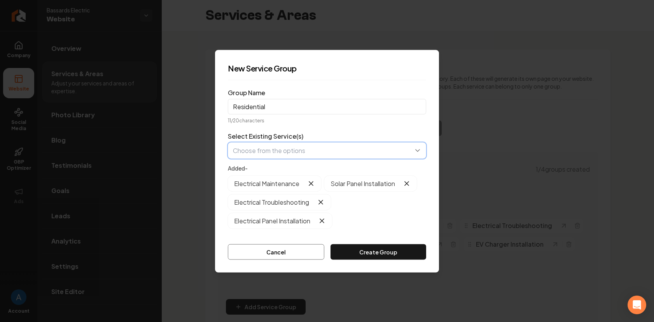
click at [286, 154] on button "button" at bounding box center [327, 150] width 198 height 16
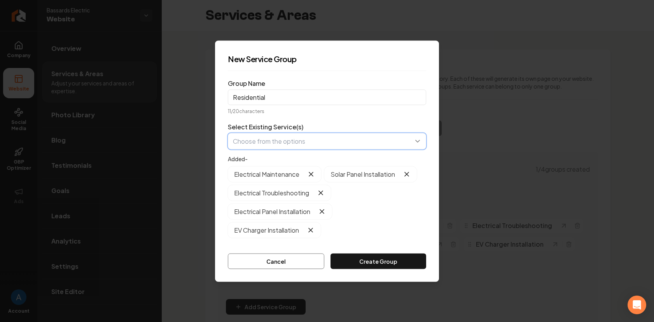
click at [293, 138] on button "button" at bounding box center [327, 141] width 198 height 16
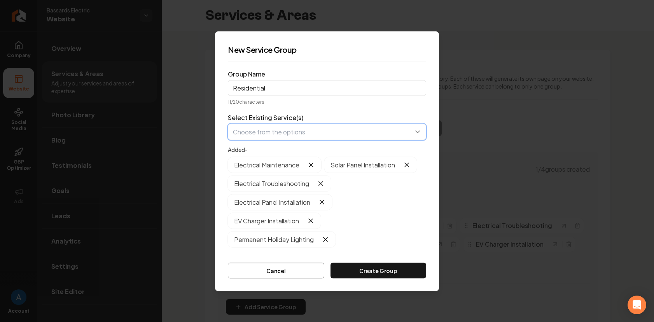
click at [298, 128] on button "button" at bounding box center [327, 132] width 198 height 16
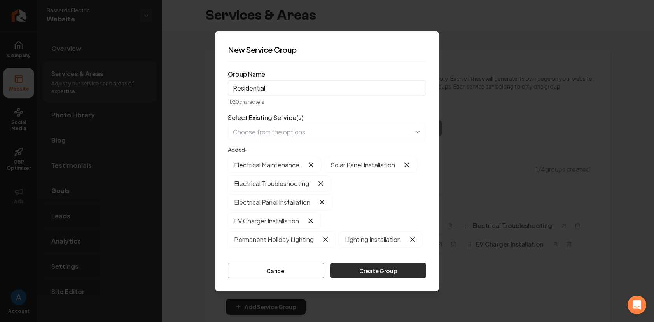
click at [386, 270] on button "Create Group" at bounding box center [378, 271] width 96 height 16
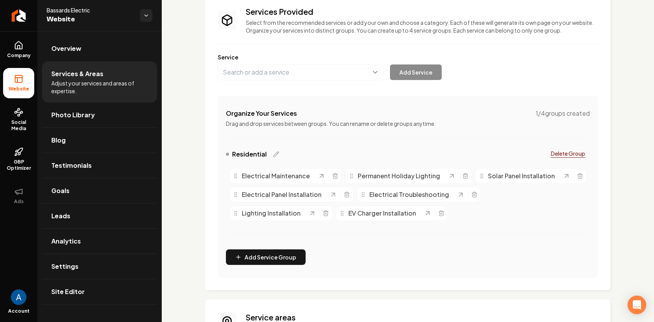
scroll to position [58, 0]
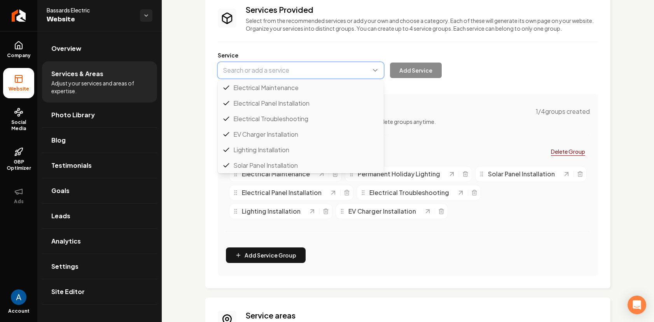
click at [291, 72] on button "Main content area" at bounding box center [301, 70] width 166 height 16
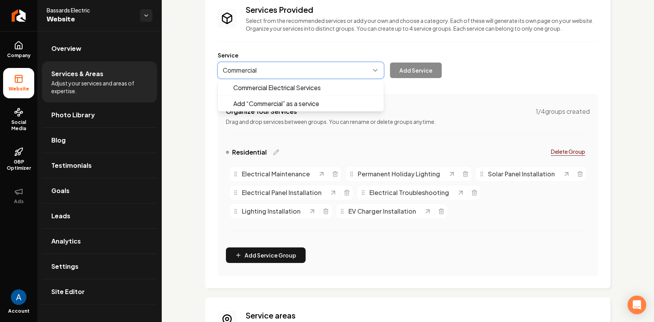
type input "Commercial"
click at [418, 106] on div "Services Provided Select from the recommended services or add your own and choo…" at bounding box center [408, 140] width 380 height 272
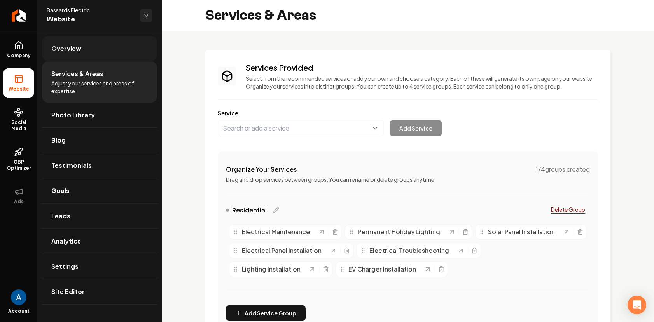
click at [68, 47] on span "Overview" at bounding box center [66, 48] width 30 height 9
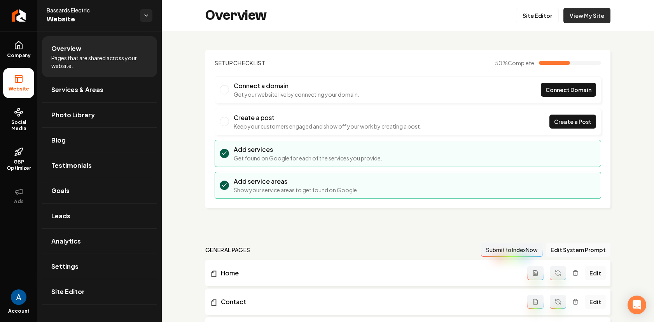
click at [577, 19] on link "View My Site" at bounding box center [586, 16] width 47 height 16
click at [66, 119] on span "Photo Library" at bounding box center [73, 114] width 44 height 9
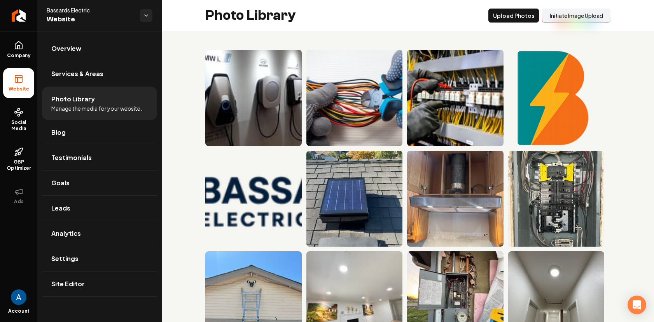
click at [560, 17] on button "Initiate Image Upload" at bounding box center [576, 16] width 68 height 14
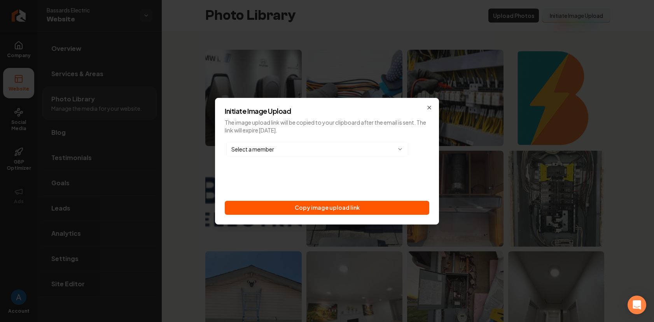
click at [338, 149] on body "Company Website Social Media GBP Optimizer Ads Account Bassards Electric Websit…" at bounding box center [327, 161] width 654 height 322
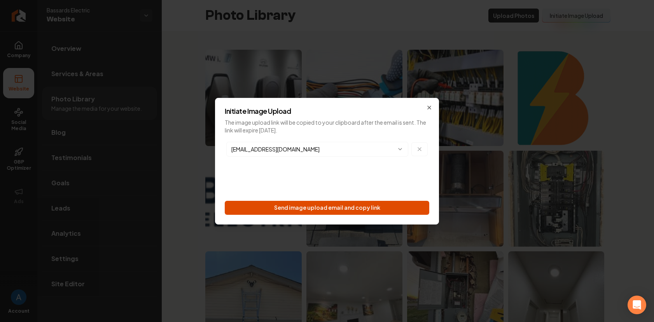
click at [356, 206] on button "Send image upload email and copy link" at bounding box center [327, 208] width 204 height 14
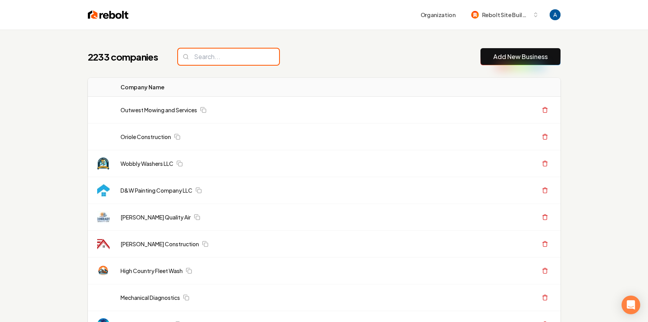
click at [210, 57] on input "search" at bounding box center [228, 57] width 101 height 16
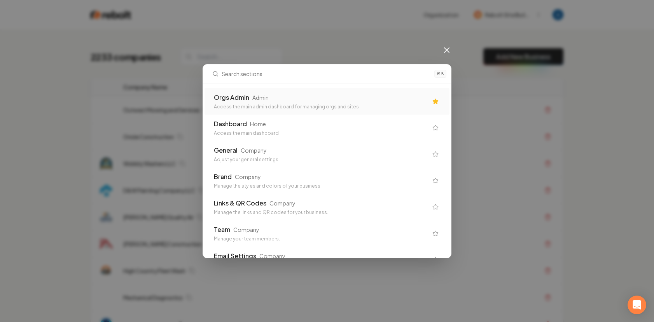
click at [245, 98] on div "Orgs Admin" at bounding box center [231, 97] width 35 height 9
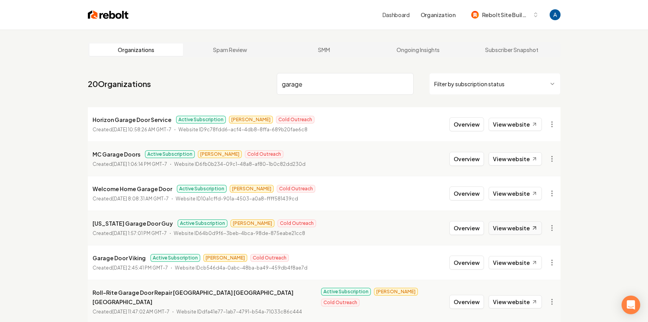
type input "garage"
click at [526, 226] on link "View website" at bounding box center [514, 227] width 53 height 13
click at [512, 228] on link "View website" at bounding box center [514, 227] width 53 height 13
click at [470, 128] on button "Overview" at bounding box center [466, 124] width 35 height 14
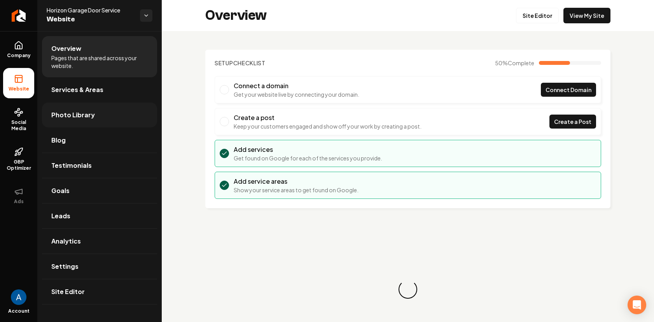
click at [63, 109] on link "Photo Library" at bounding box center [99, 115] width 115 height 25
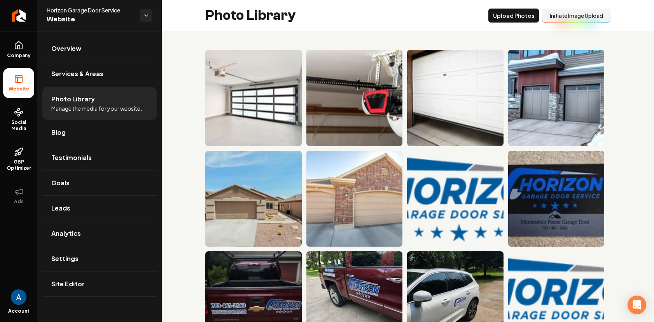
click at [554, 17] on button "Initiate Image Upload" at bounding box center [576, 16] width 68 height 14
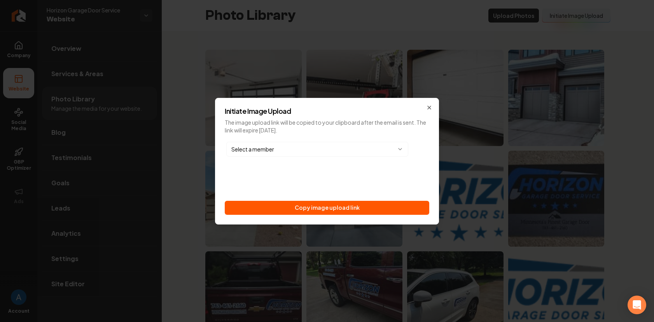
click at [321, 154] on body "Company Website Social Media GBP Optimizer Ads Account Horizon Garage Door Serv…" at bounding box center [327, 161] width 654 height 322
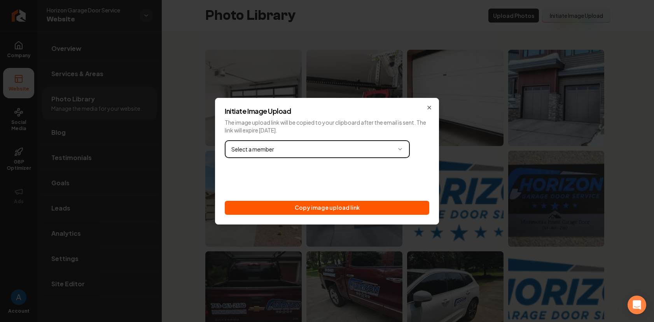
click at [409, 171] on body "Company Website Social Media GBP Optimizer Ads Account Horizon Garage Door Serv…" at bounding box center [327, 161] width 654 height 322
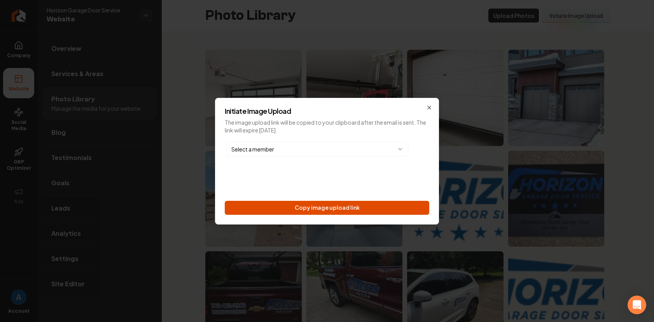
click at [356, 206] on button "Copy image upload link" at bounding box center [327, 208] width 204 height 14
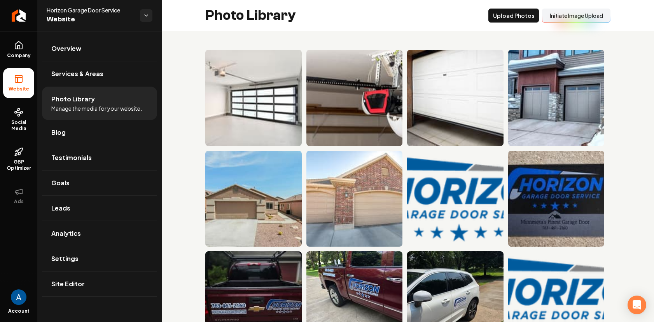
click at [549, 15] on button "Initiate Image Upload" at bounding box center [576, 16] width 68 height 14
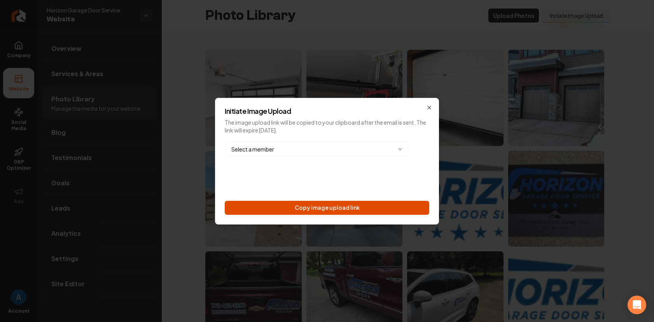
click at [378, 208] on button "Copy image upload link" at bounding box center [327, 208] width 204 height 14
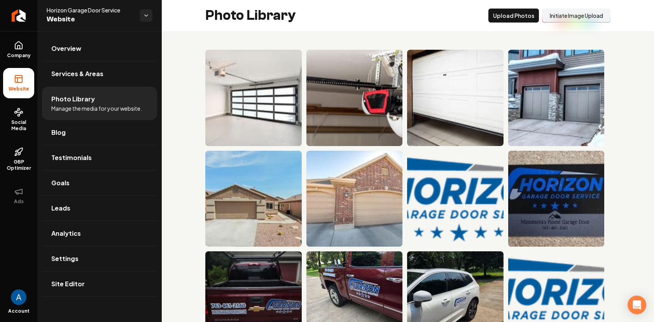
click at [553, 18] on button "Initiate Image Upload" at bounding box center [576, 16] width 68 height 14
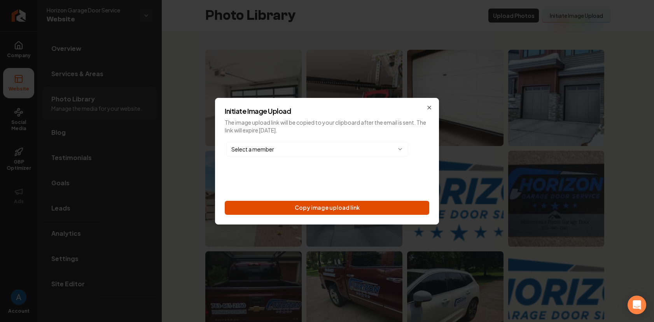
click at [382, 206] on button "Copy image upload link" at bounding box center [327, 208] width 204 height 14
